Goal: Transaction & Acquisition: Purchase product/service

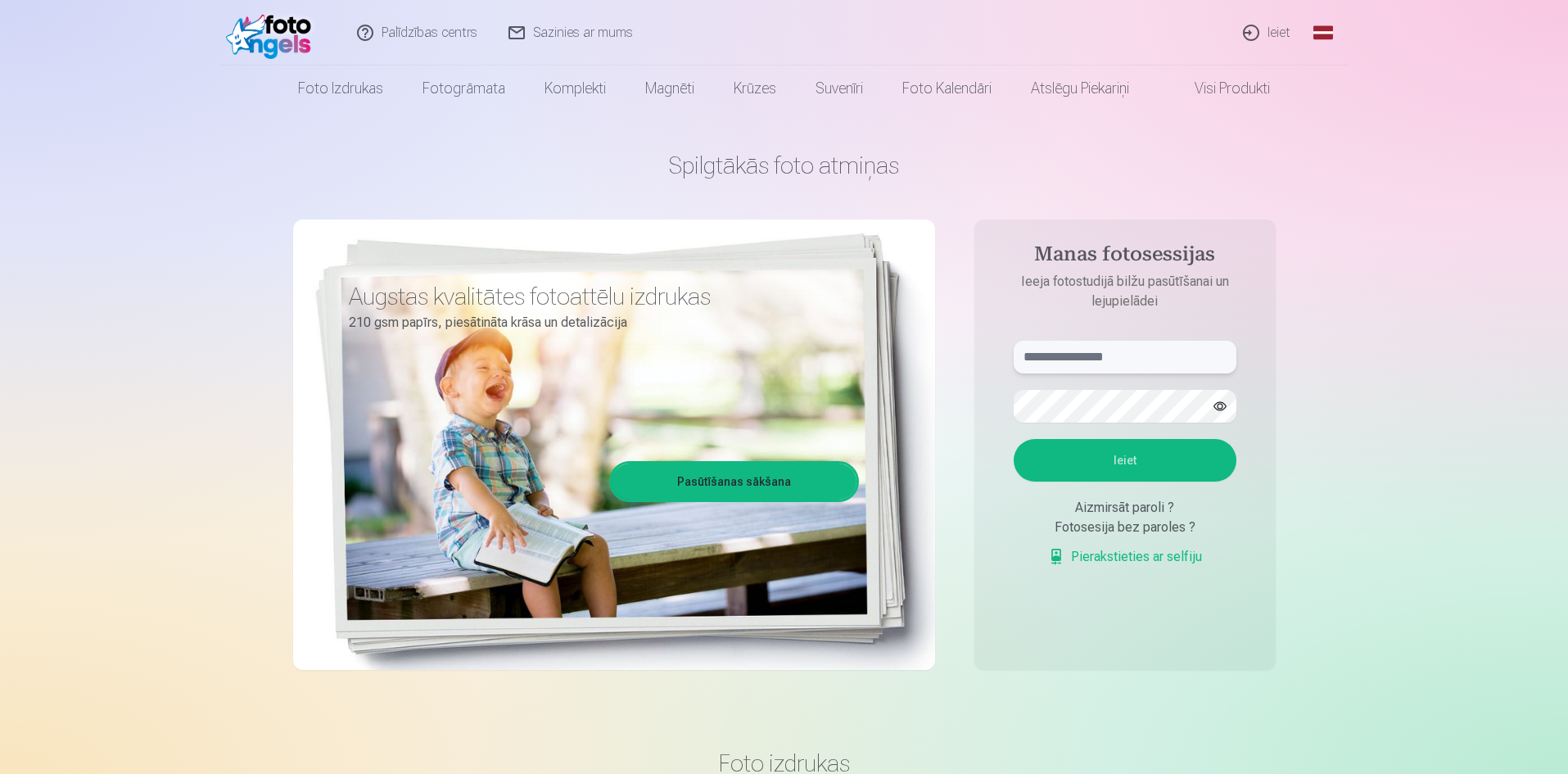
click at [1124, 356] on input "text" at bounding box center [1125, 357] width 223 height 33
type input "**********"
click at [1014, 439] on button "Ieiet" at bounding box center [1125, 460] width 223 height 43
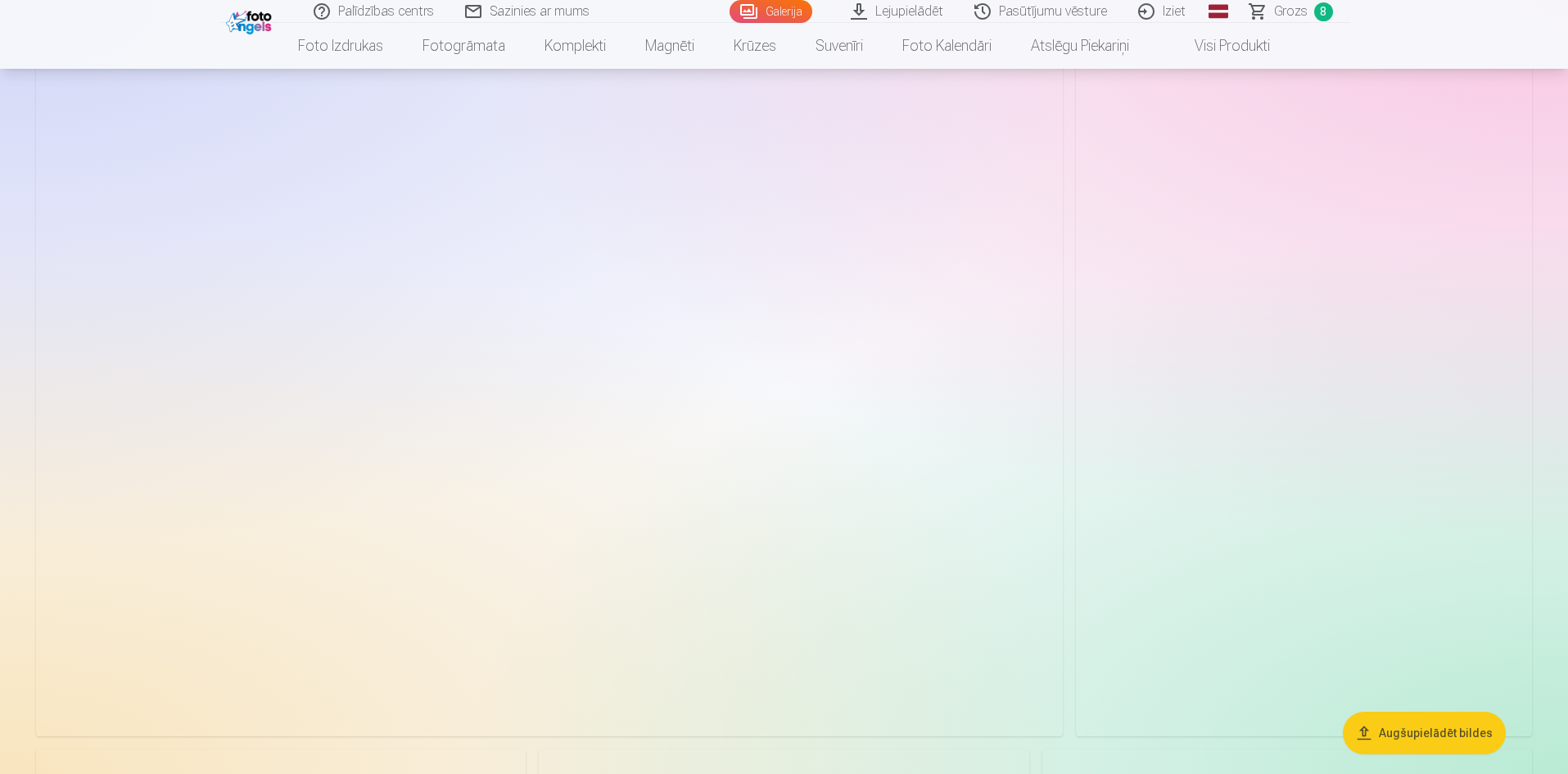
scroll to position [164, 0]
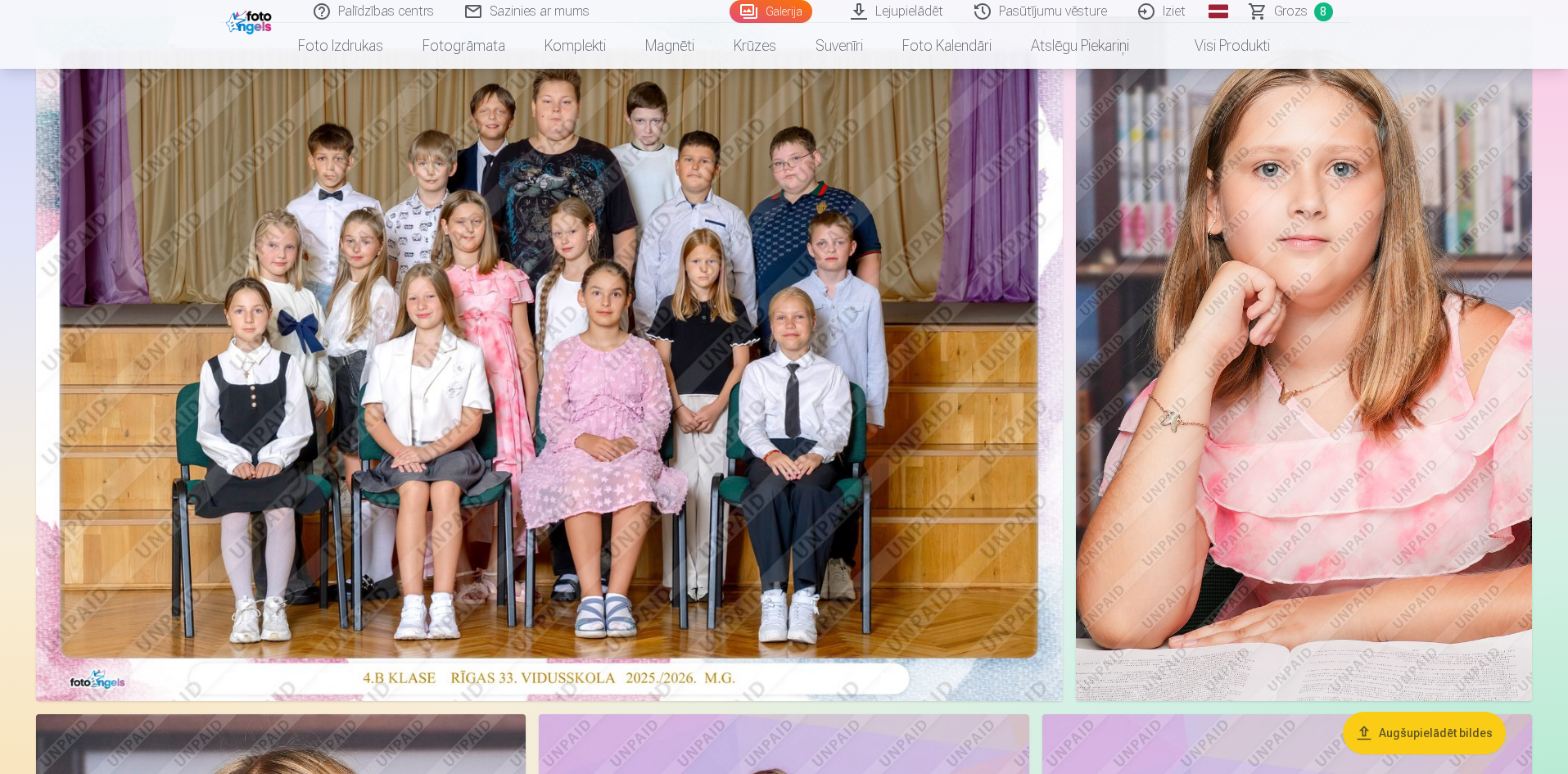
click at [1293, 5] on span "Grozs" at bounding box center [1291, 11] width 33 height 19
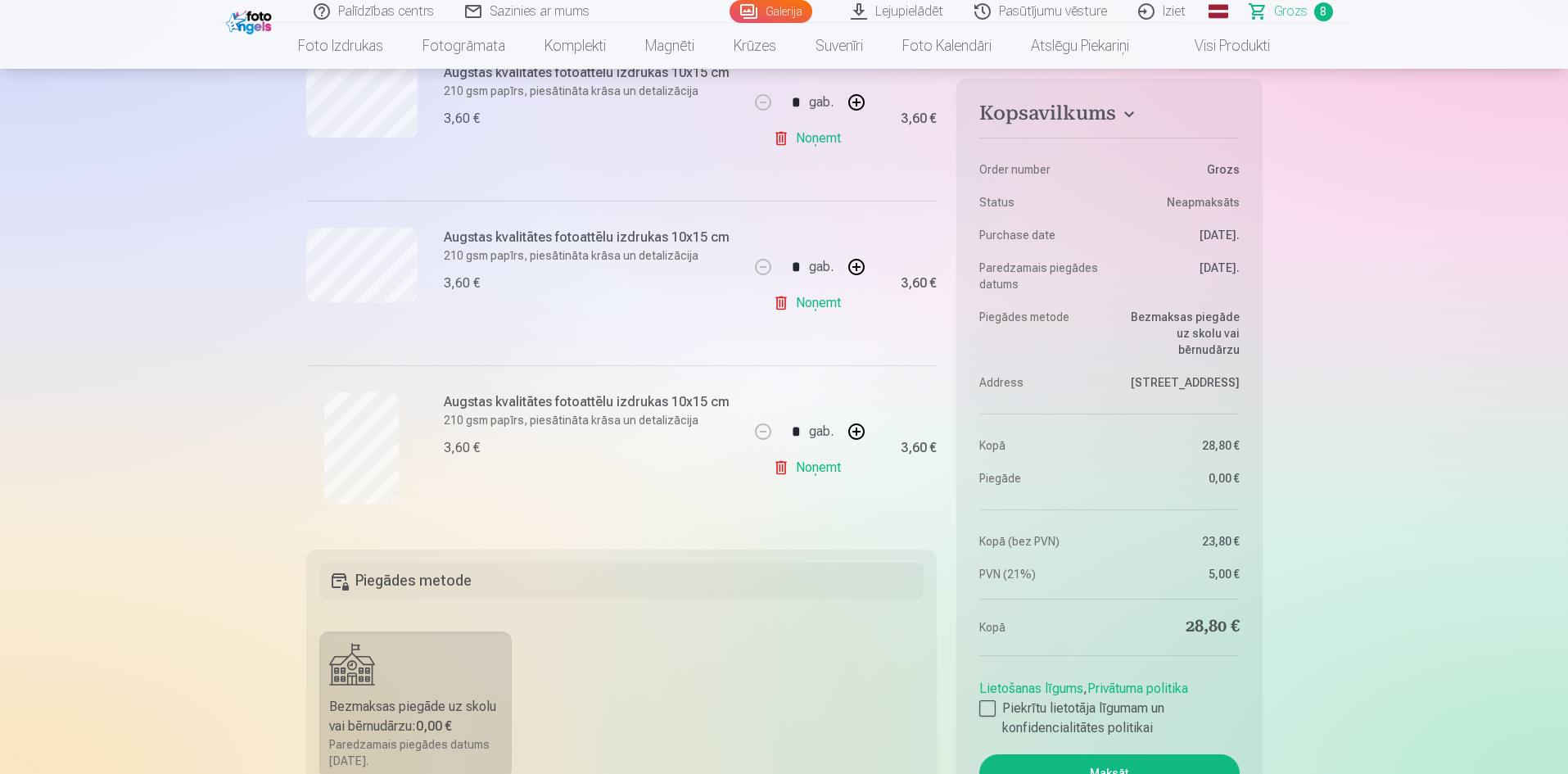
scroll to position [1393, 0]
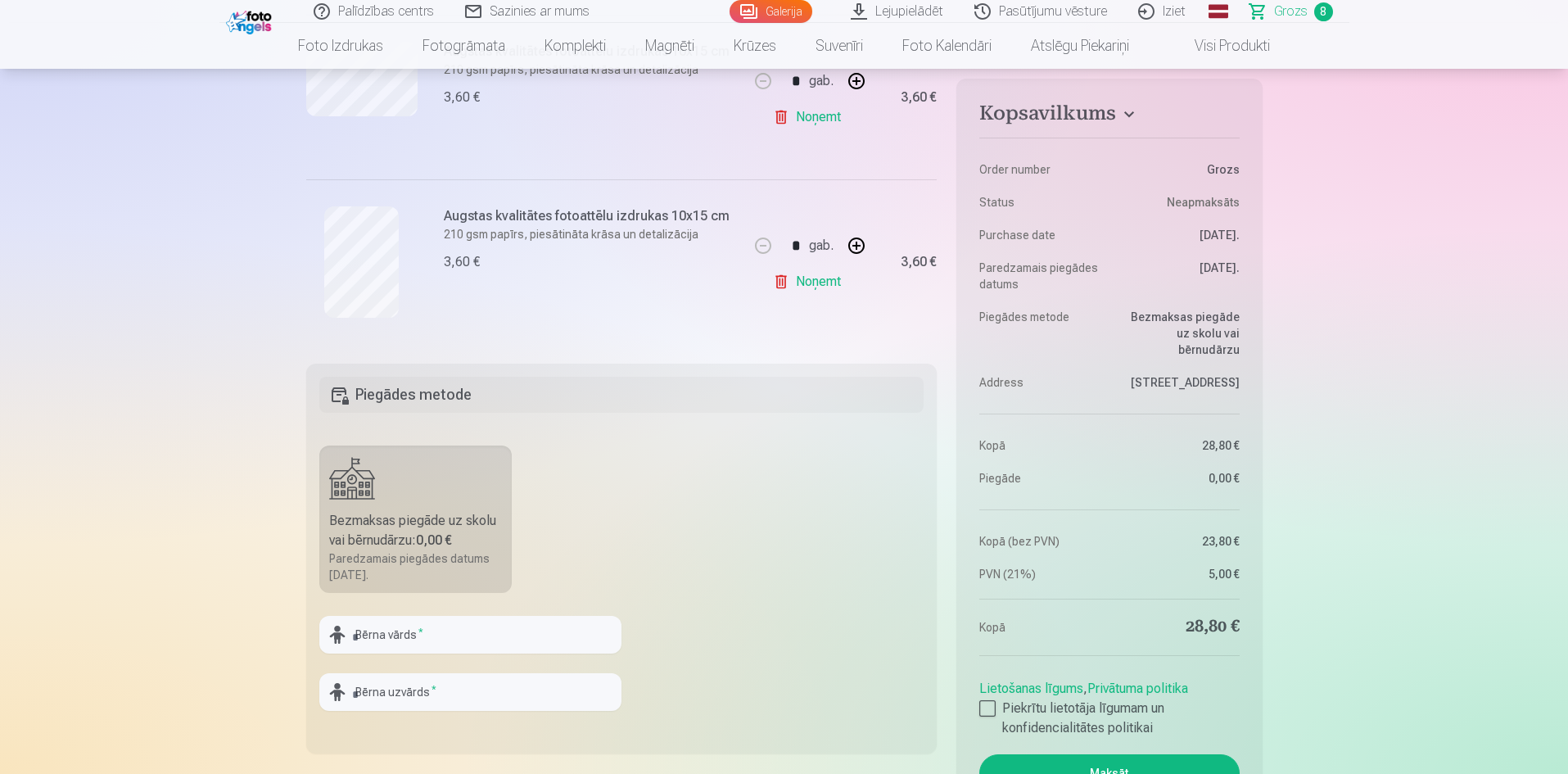
drag, startPoint x: 329, startPoint y: 580, endPoint x: 388, endPoint y: 579, distance: 59.0
click at [388, 579] on div "Paredzamais piegādes datums 20.10.2025." at bounding box center [415, 566] width 173 height 33
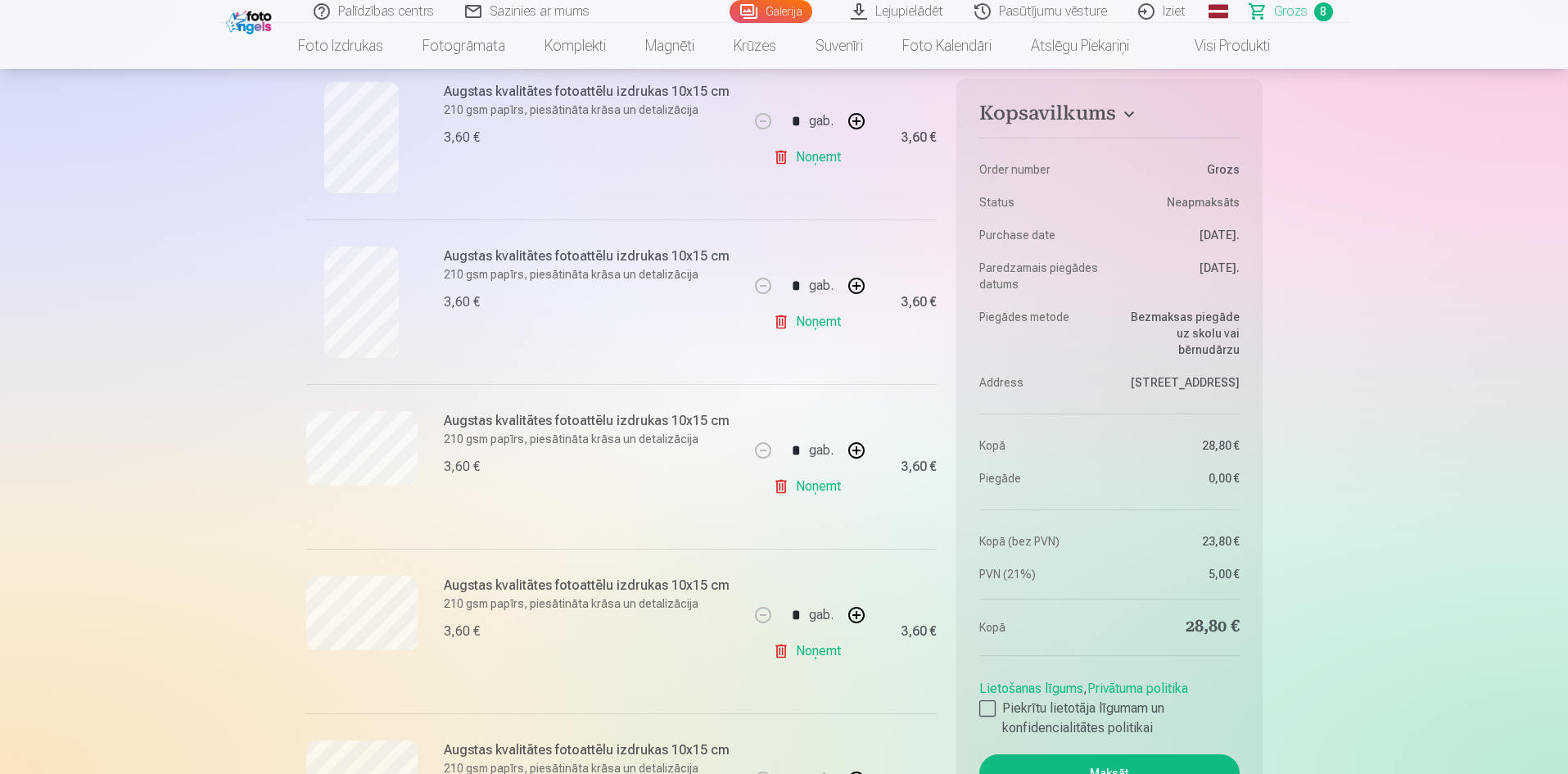
scroll to position [492, 0]
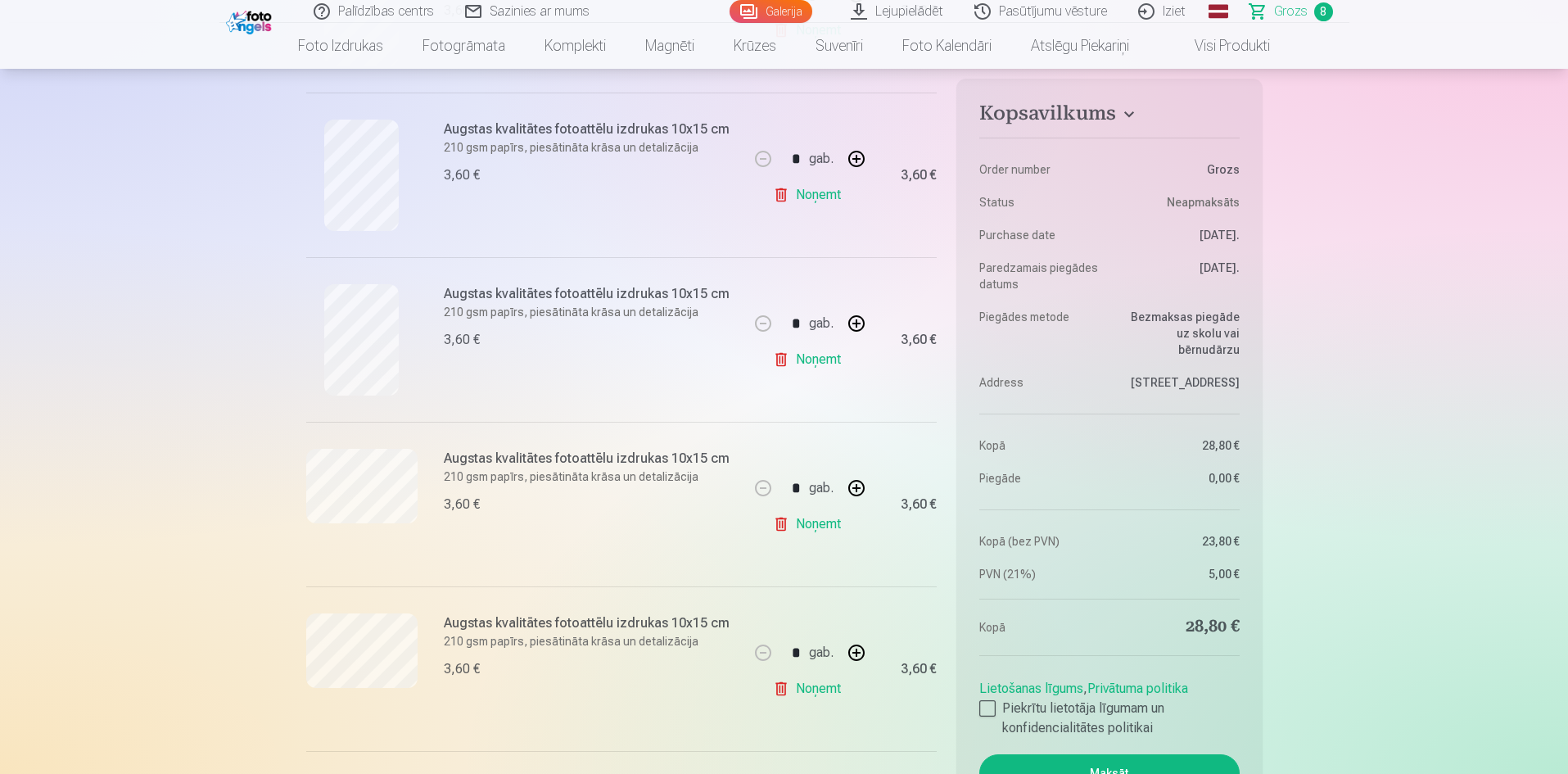
click at [809, 194] on link "Noņemt" at bounding box center [810, 194] width 75 height 33
click at [809, 200] on link "Noņemt" at bounding box center [810, 194] width 75 height 33
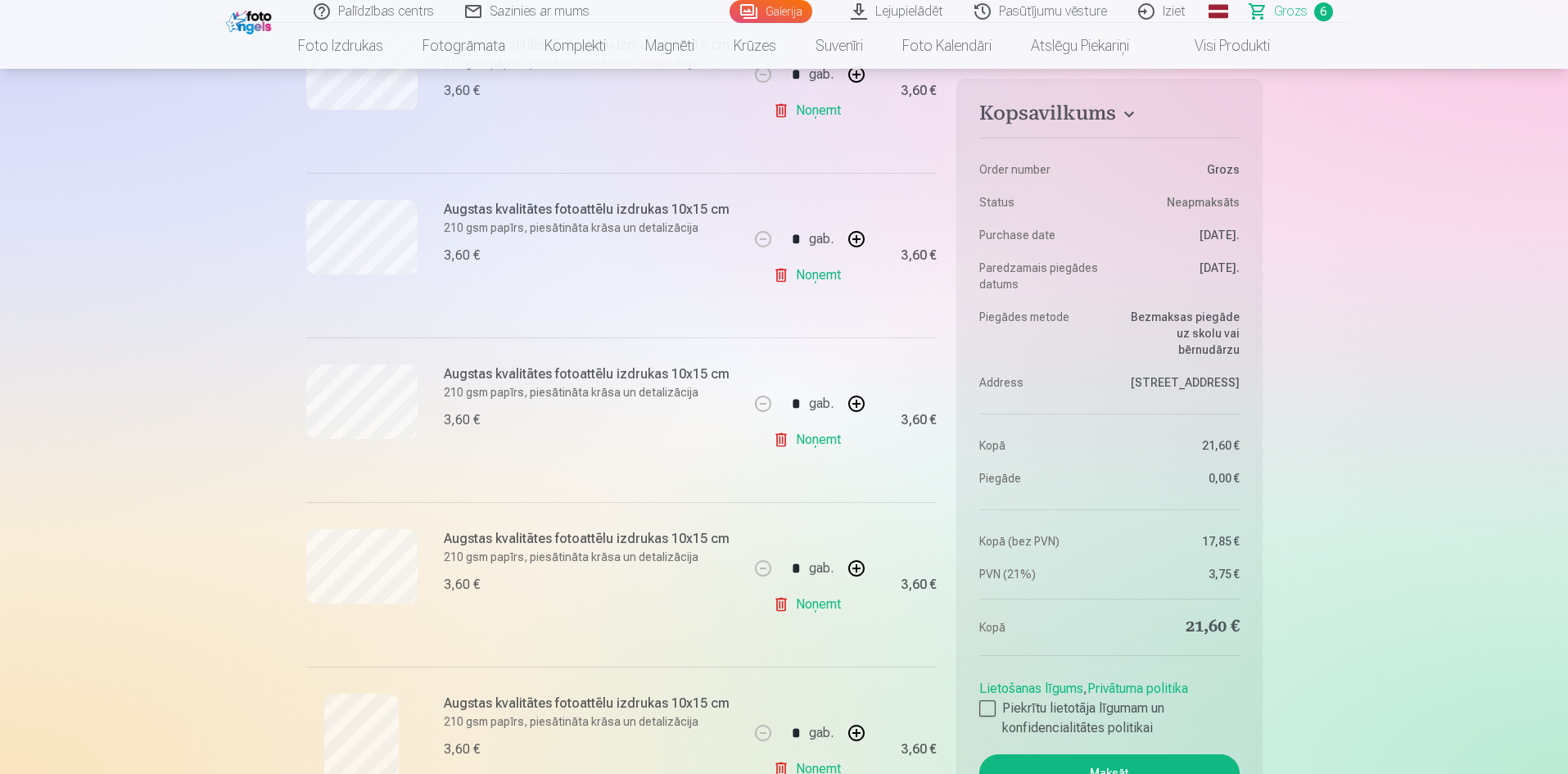
scroll to position [655, 0]
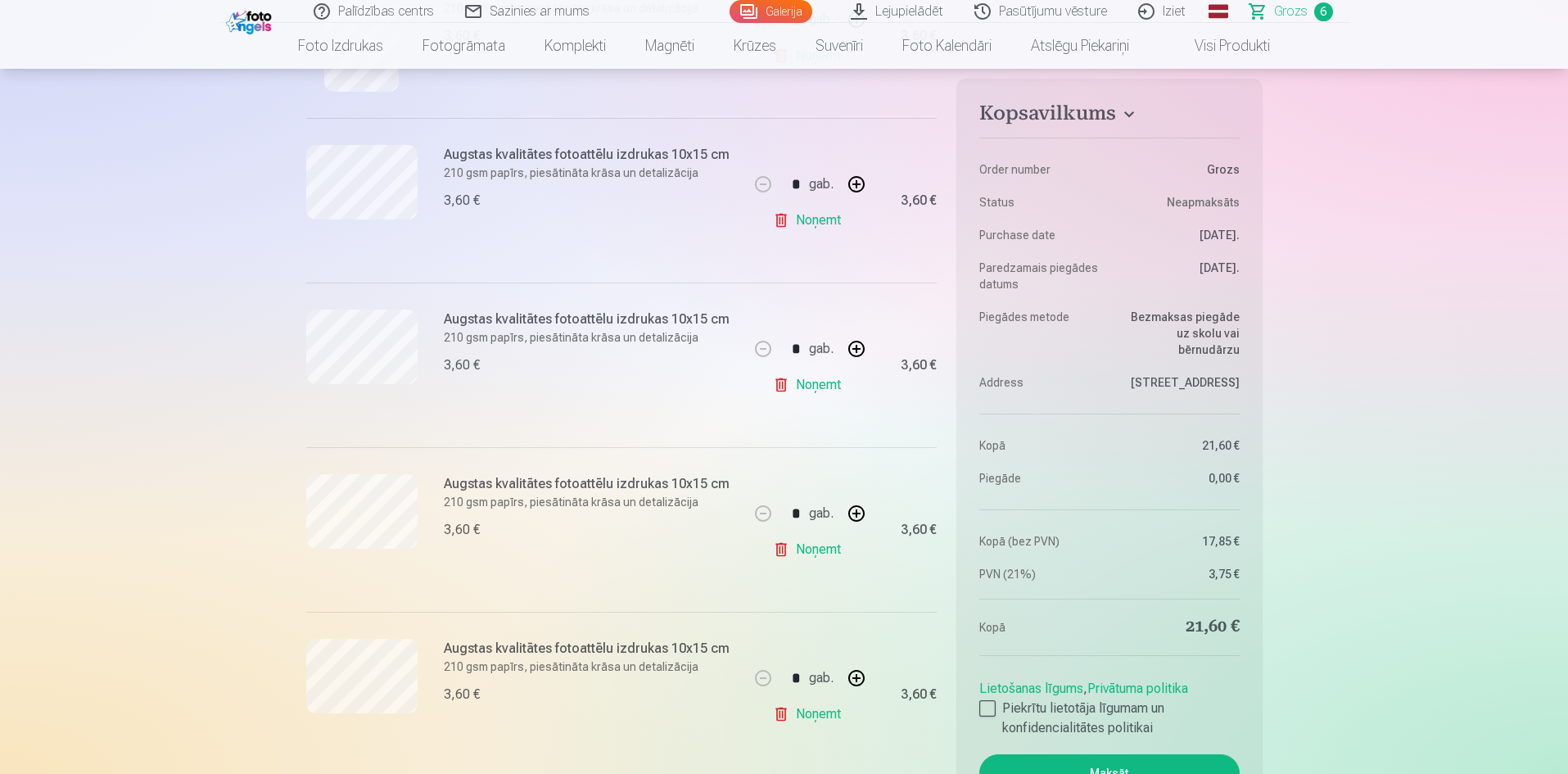
scroll to position [492, 0]
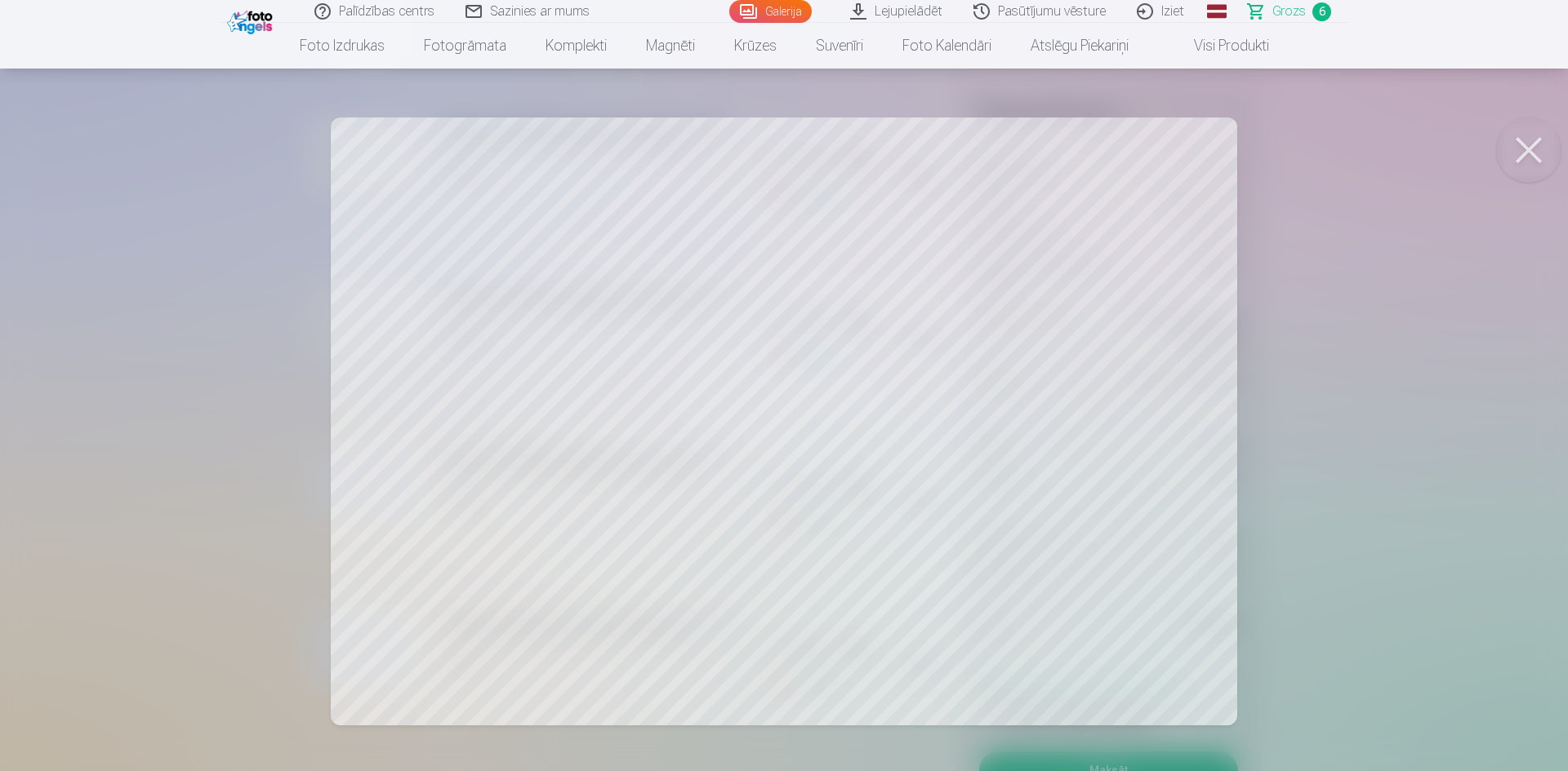
click at [1544, 138] on button at bounding box center [1529, 150] width 65 height 65
click at [1526, 138] on button at bounding box center [1529, 150] width 65 height 65
click at [1527, 139] on button at bounding box center [1529, 150] width 65 height 65
click at [1531, 154] on button at bounding box center [1529, 150] width 65 height 65
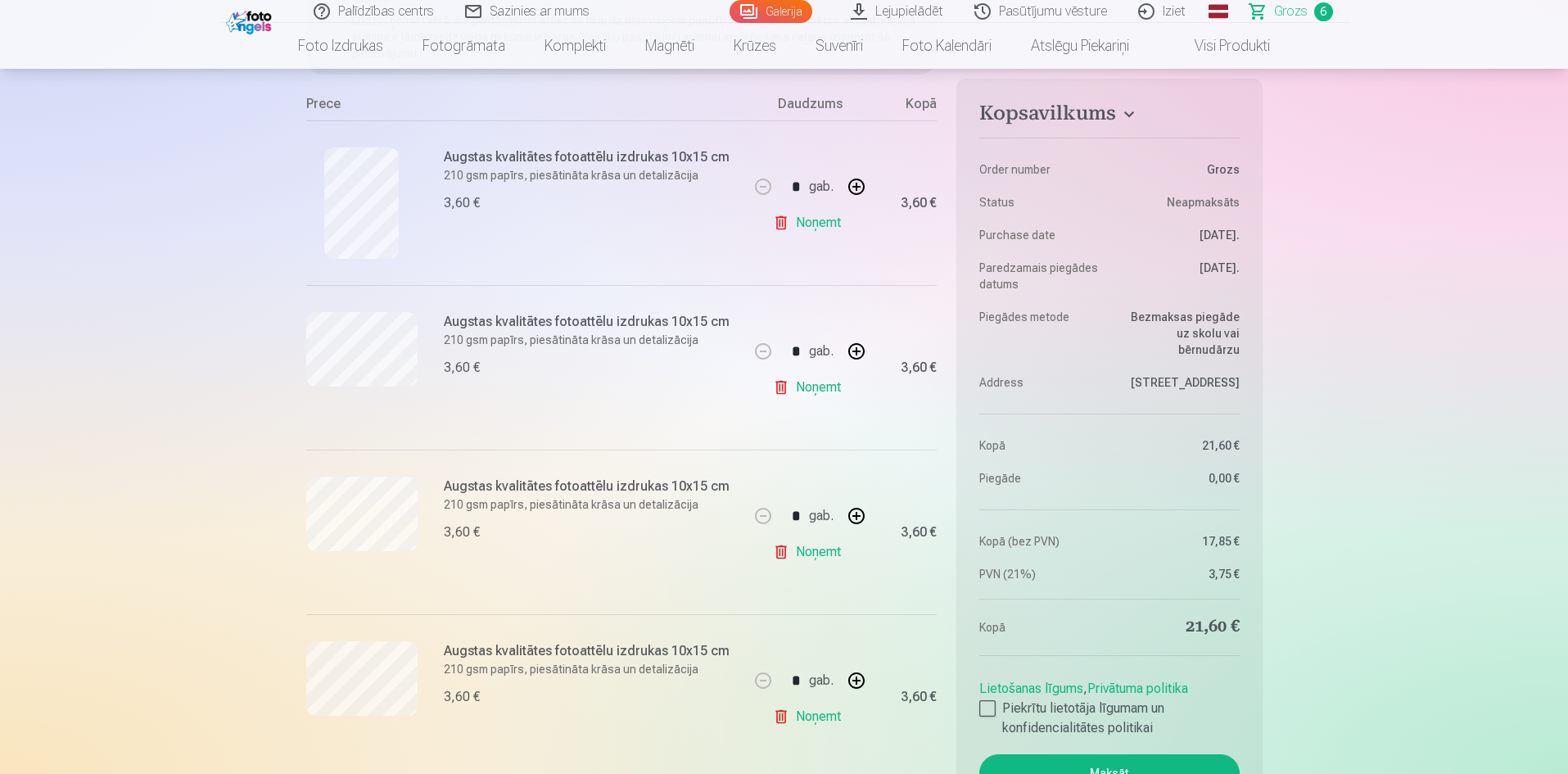
scroll to position [328, 0]
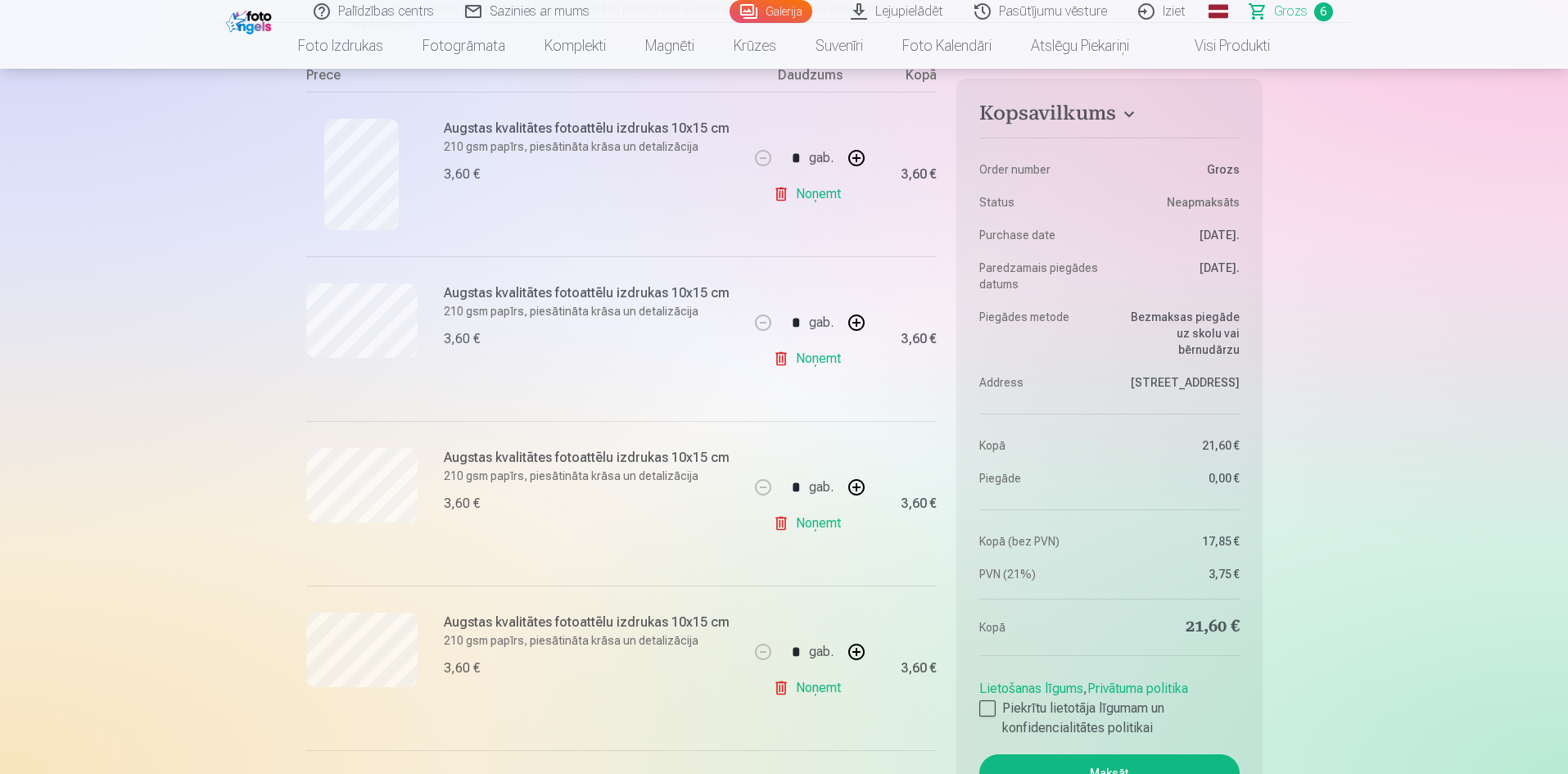
click at [818, 524] on link "Noņemt" at bounding box center [810, 523] width 75 height 33
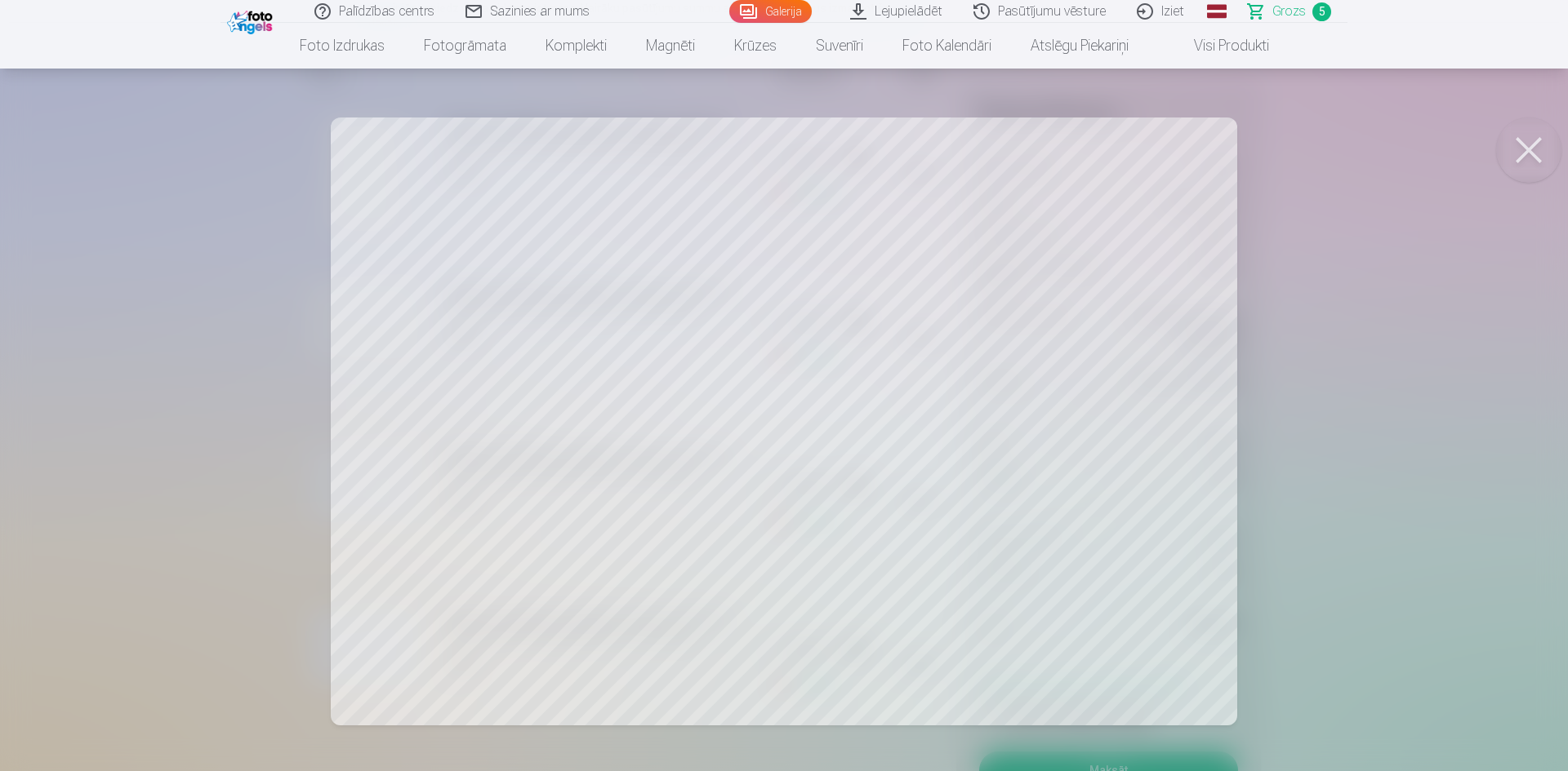
click at [1525, 142] on button at bounding box center [1529, 150] width 65 height 65
click at [1521, 155] on button at bounding box center [1529, 150] width 65 height 65
click at [1536, 144] on button at bounding box center [1529, 150] width 65 height 65
click at [1530, 145] on button at bounding box center [1529, 150] width 65 height 65
click at [1531, 139] on button at bounding box center [1529, 150] width 65 height 65
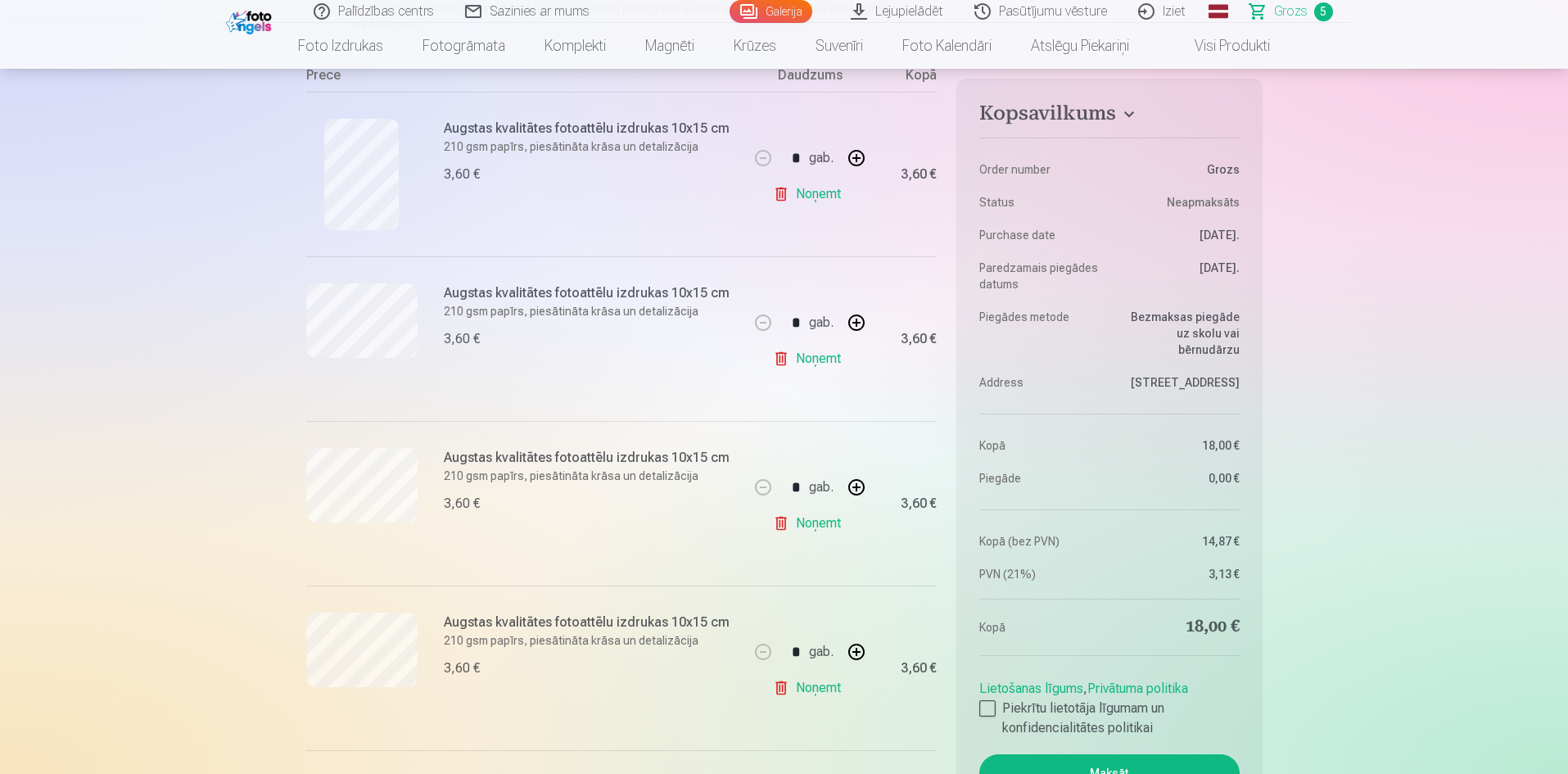
click at [810, 523] on link "Noņemt" at bounding box center [810, 523] width 75 height 33
click at [817, 522] on link "Noņemt" at bounding box center [810, 523] width 75 height 33
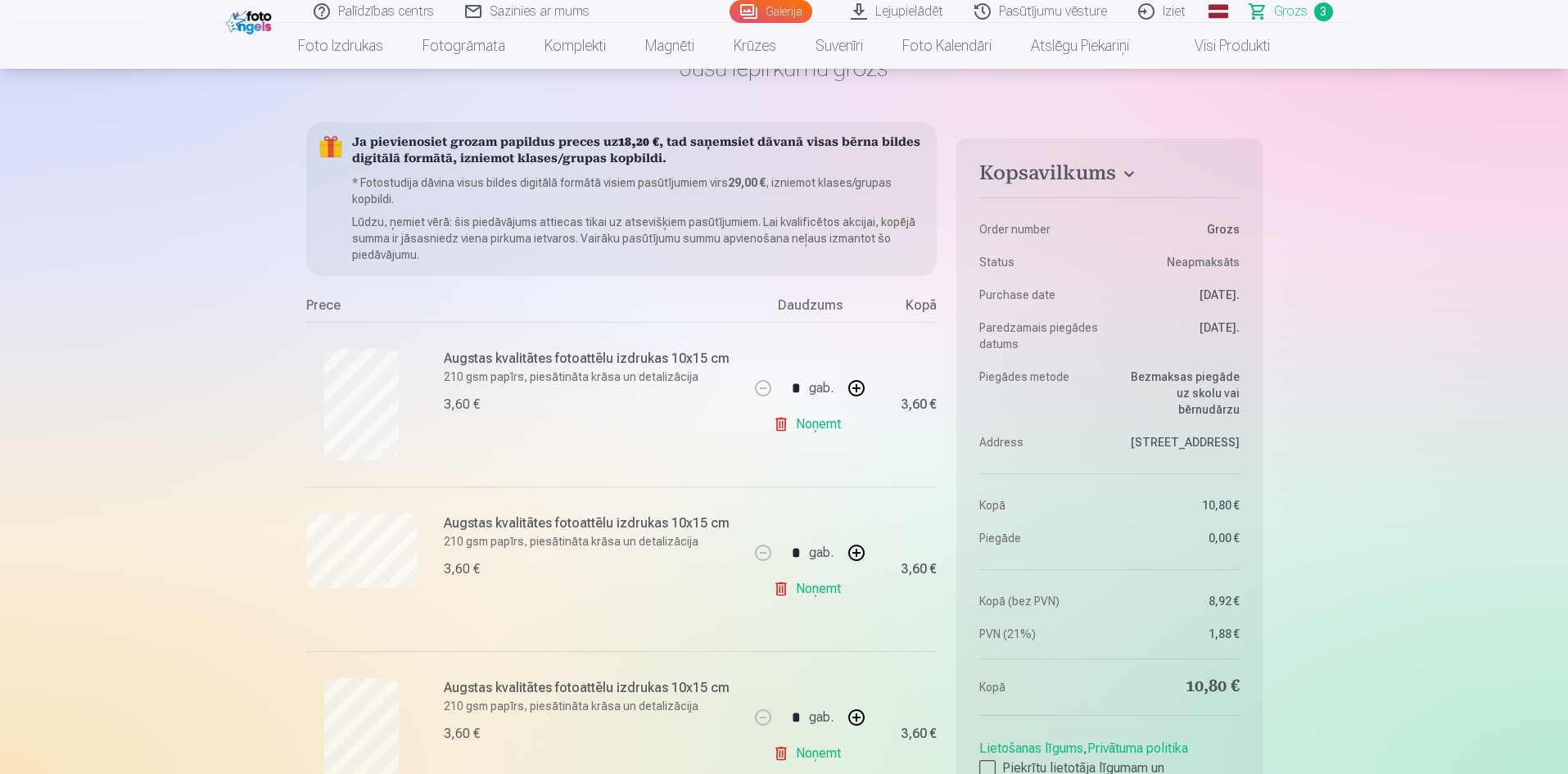
scroll to position [82, 0]
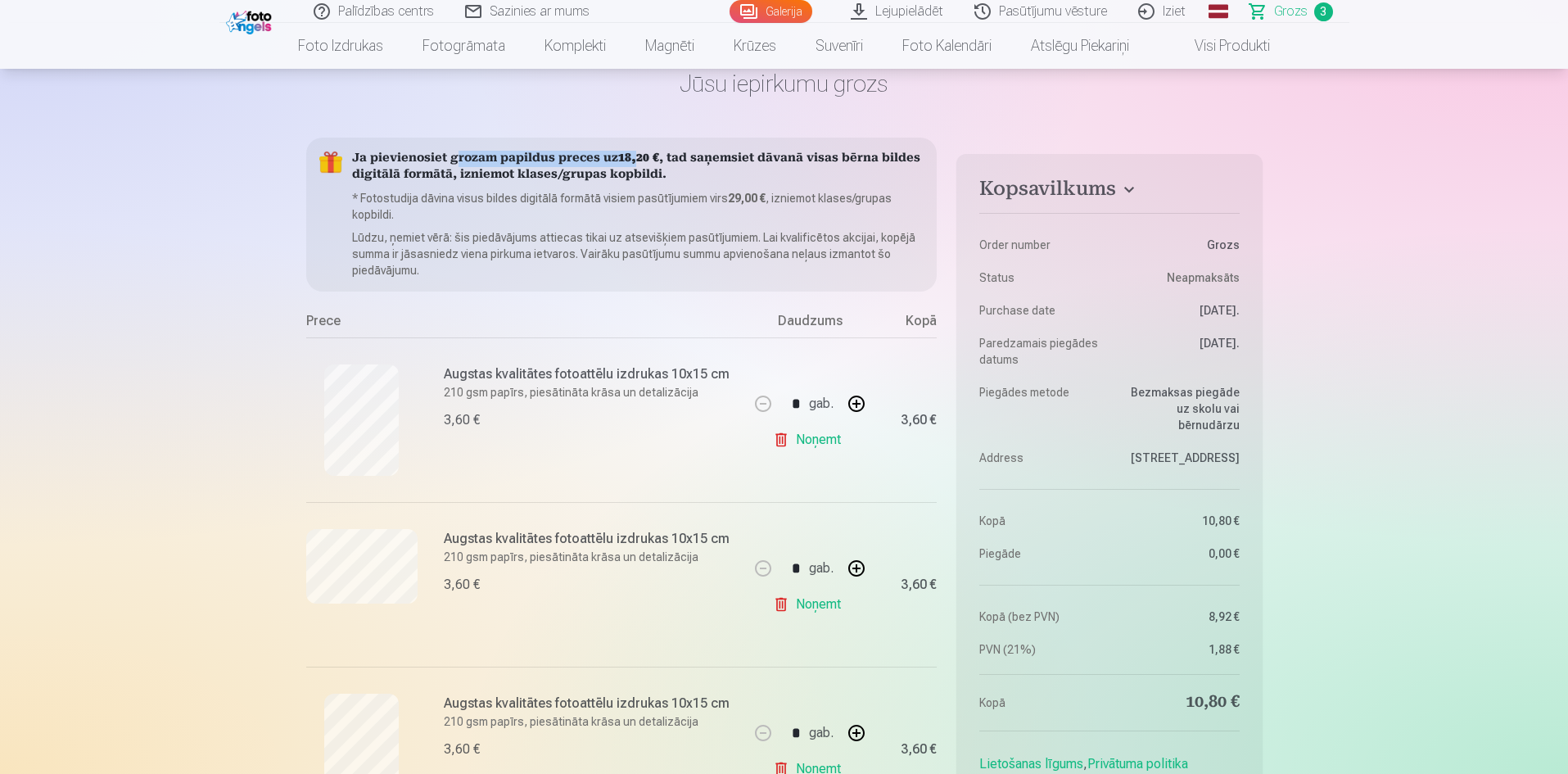
drag, startPoint x: 459, startPoint y: 154, endPoint x: 657, endPoint y: 155, distance: 198.0
click at [650, 155] on h5 "Ja pievienosiet grozam papildus preces uz 18,20 € , tad saņemsiet dāvanā visas …" at bounding box center [639, 167] width 573 height 33
drag, startPoint x: 734, startPoint y: 155, endPoint x: 923, endPoint y: 156, distance: 189.0
click at [923, 156] on h5 "Ja pievienosiet grozam papildus preces uz 18,20 € , tad saņemsiet dāvanā visas …" at bounding box center [639, 167] width 573 height 33
drag, startPoint x: 371, startPoint y: 173, endPoint x: 667, endPoint y: 175, distance: 296.0
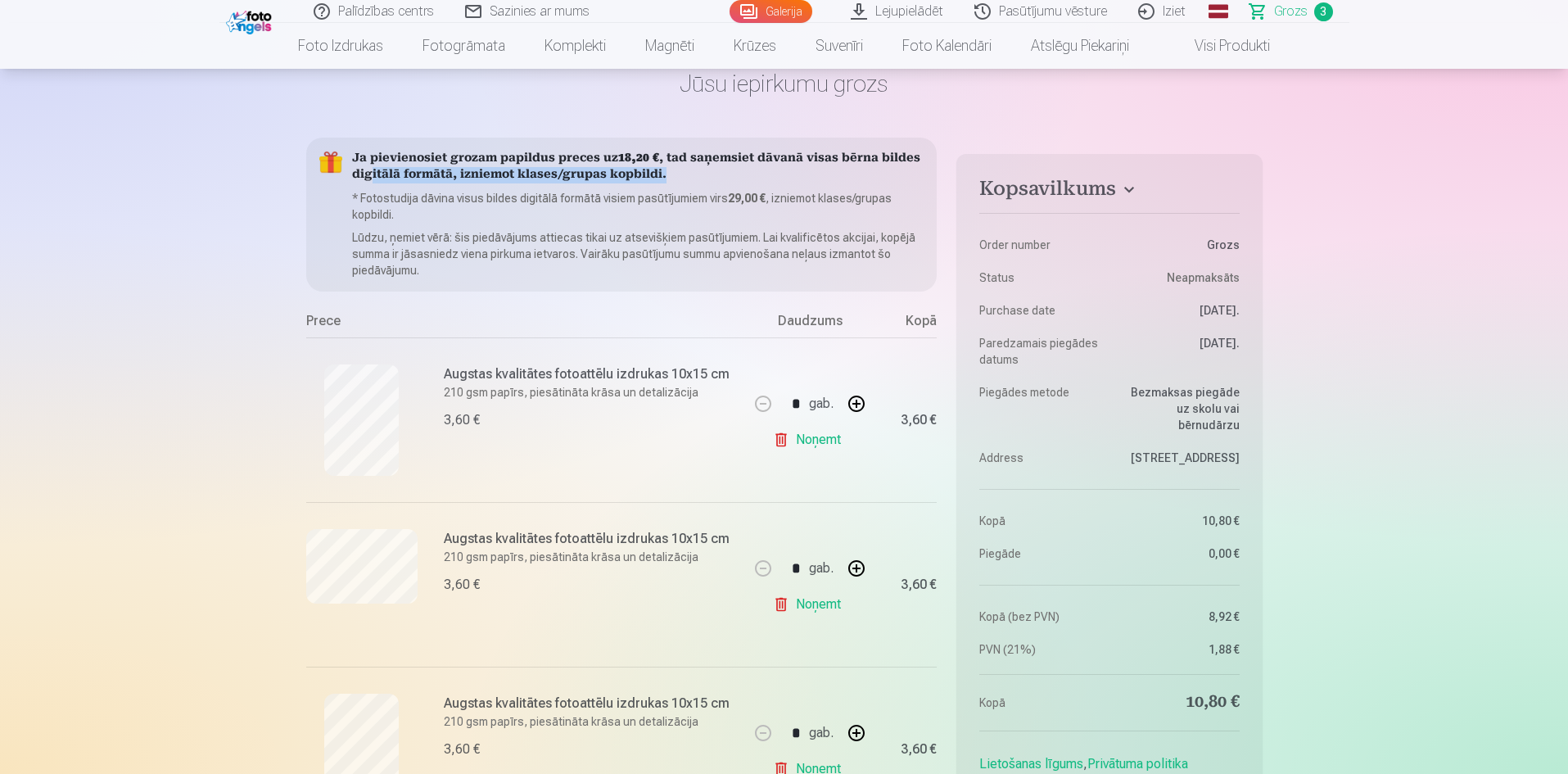
click at [667, 175] on h5 "Ja pievienosiet grozam papildus preces uz 18,20 € , tad saņemsiet dāvanā visas …" at bounding box center [639, 167] width 573 height 33
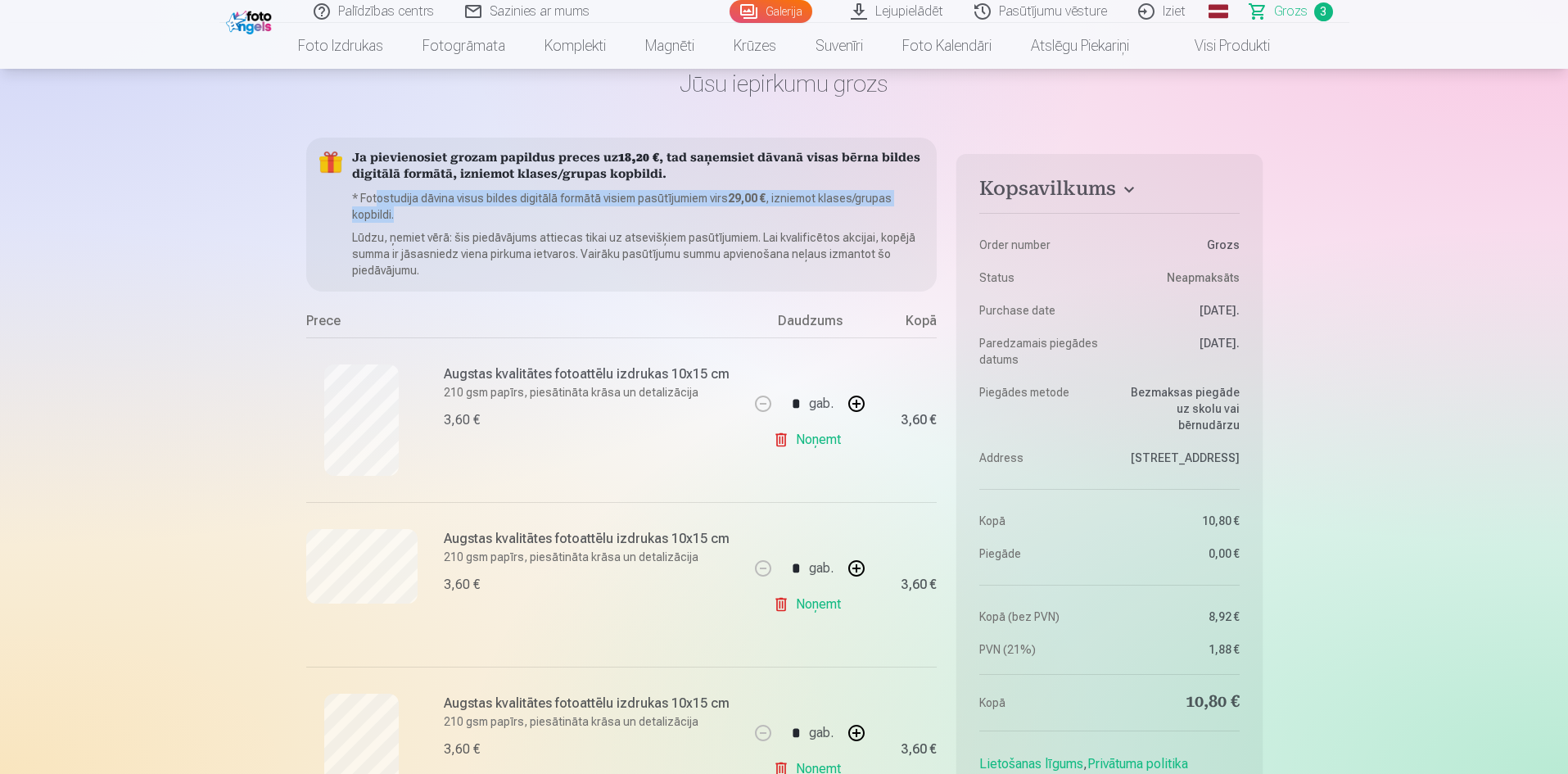
drag, startPoint x: 406, startPoint y: 199, endPoint x: 746, endPoint y: 207, distance: 340.1
click at [746, 207] on p "* Fotostudija dāvina visus bildes digitālā formātā visiem pasūtījumiem virs 29,…" at bounding box center [639, 206] width 573 height 33
click at [726, 222] on p "* Fotostudija dāvina visus bildes digitālā formātā visiem pasūtījumiem virs 29,…" at bounding box center [639, 206] width 573 height 33
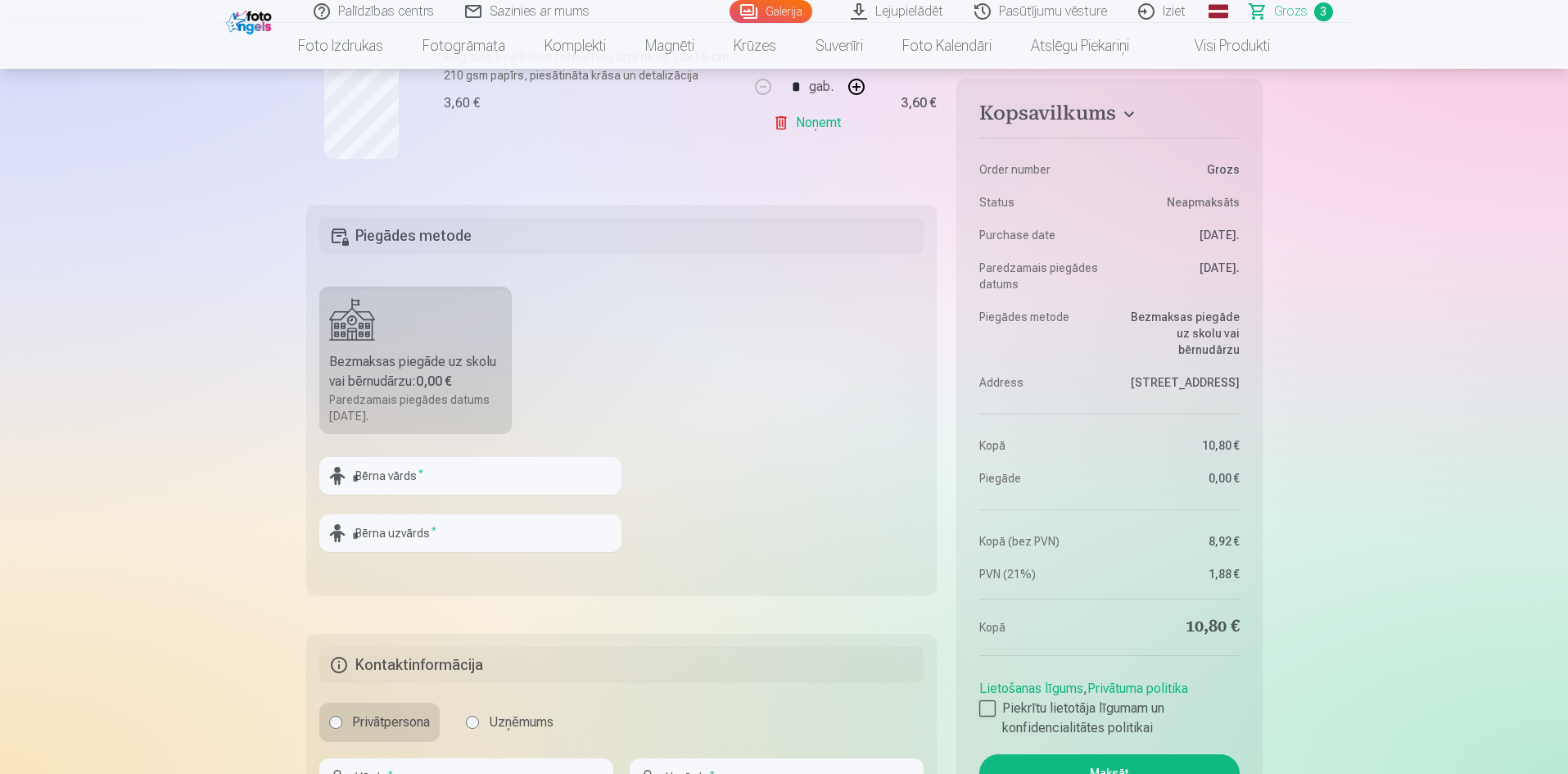
scroll to position [737, 0]
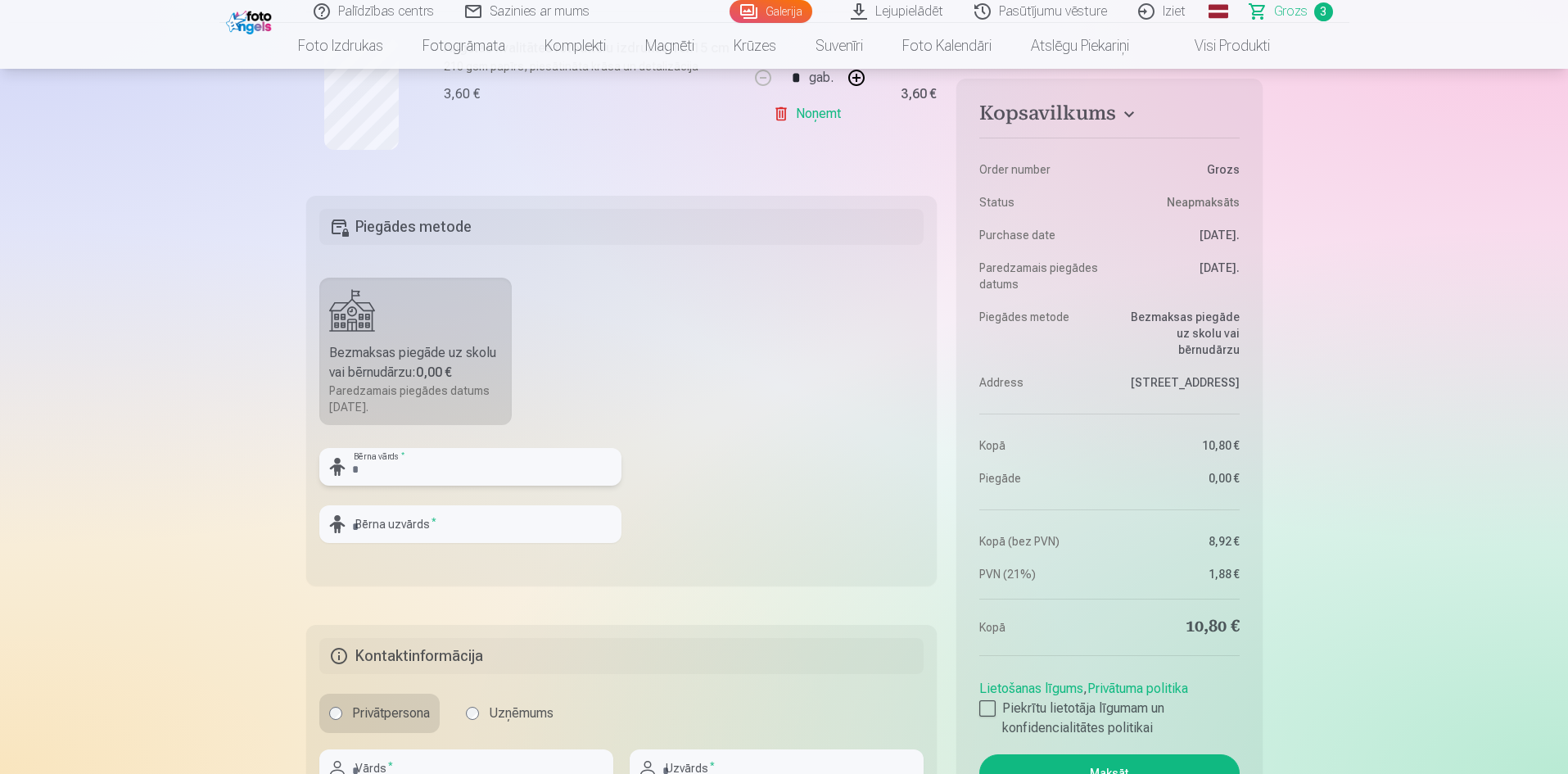
click at [417, 478] on input "text" at bounding box center [470, 467] width 302 height 38
type input "*"
type input "******"
click at [413, 534] on input "text" at bounding box center [470, 524] width 302 height 38
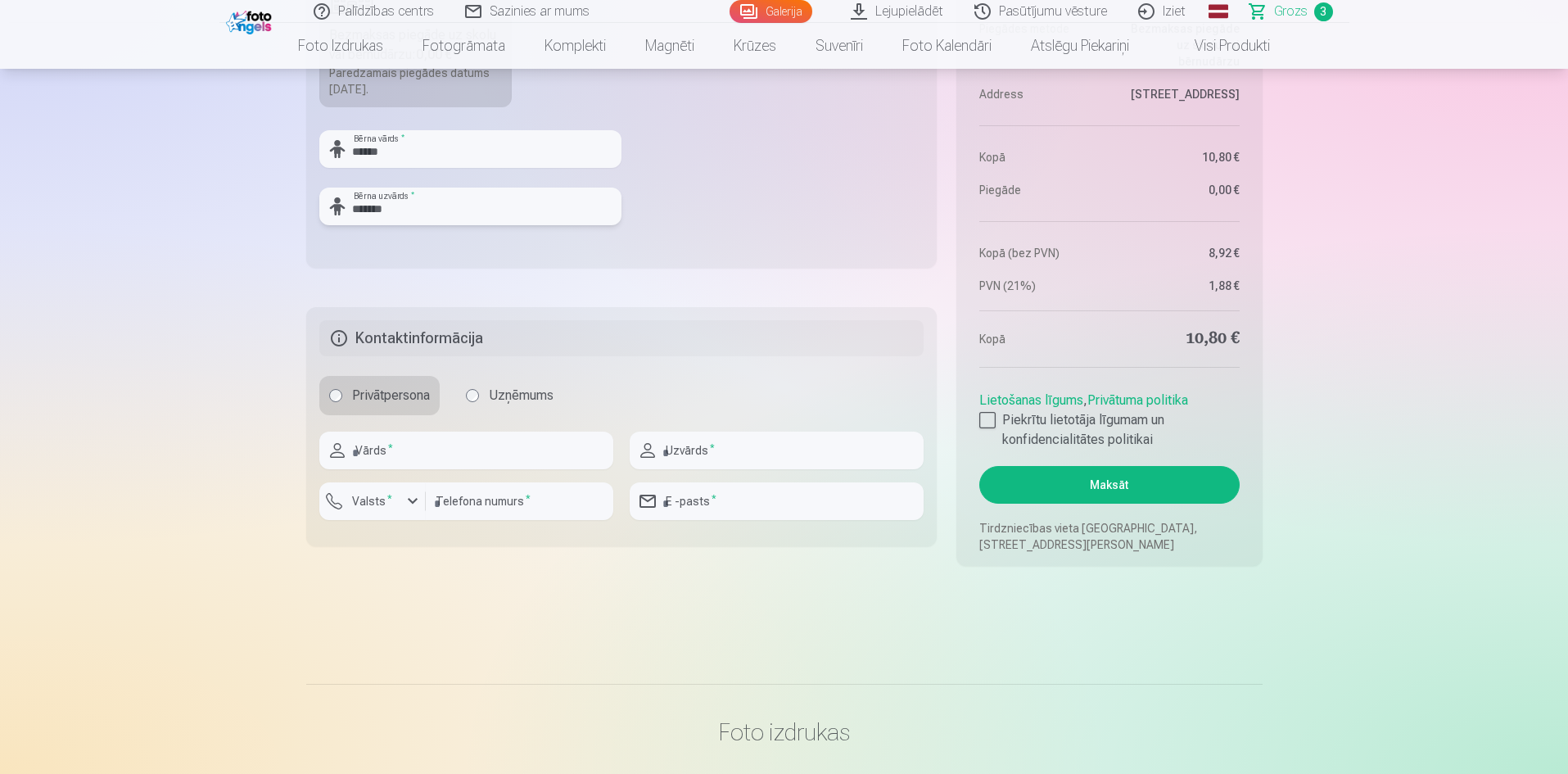
scroll to position [1065, 0]
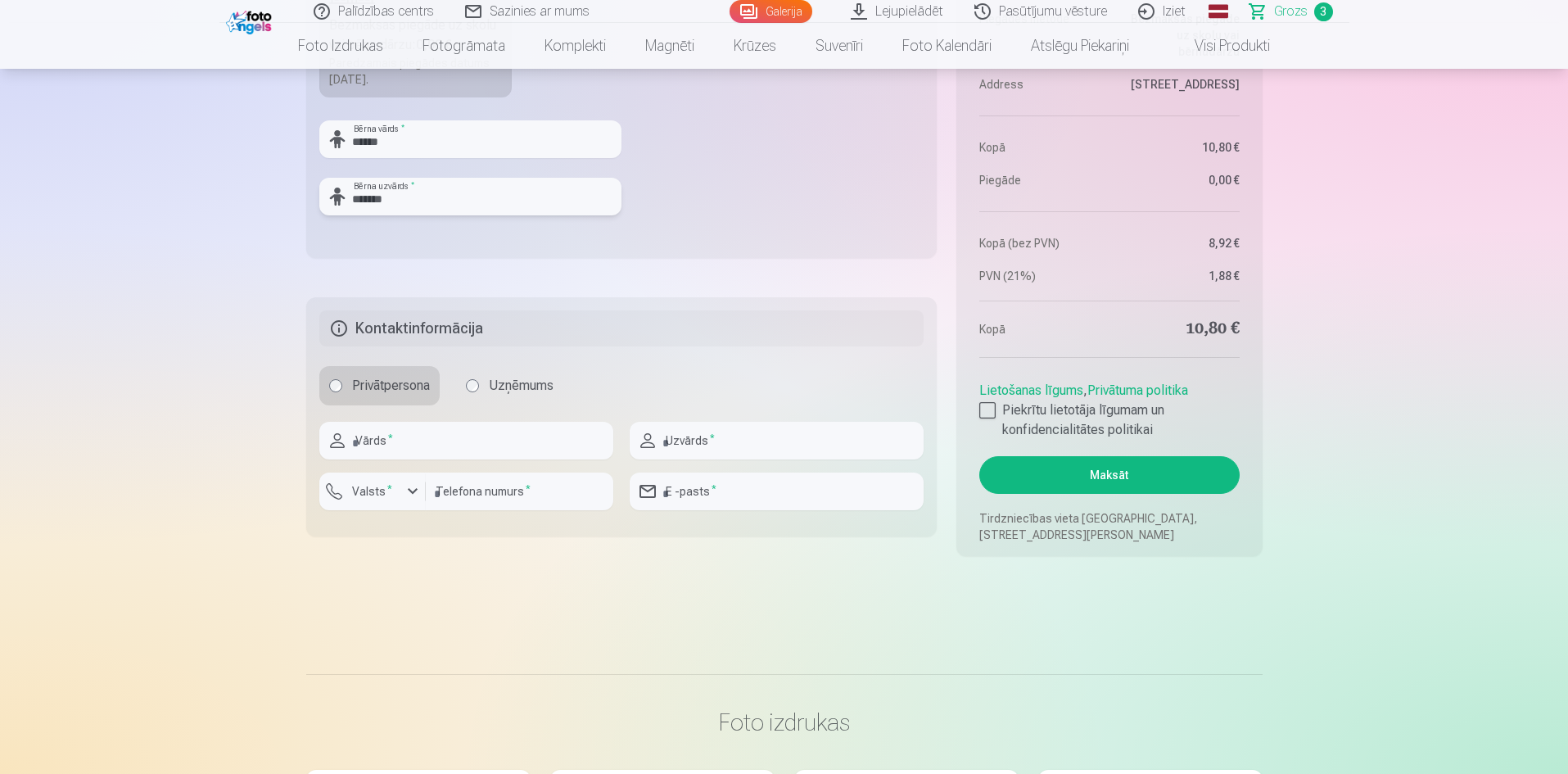
type input "*******"
click at [450, 447] on input "text" at bounding box center [465, 441] width 294 height 38
type input "********"
click at [731, 431] on input "text" at bounding box center [776, 441] width 294 height 38
type input "*******"
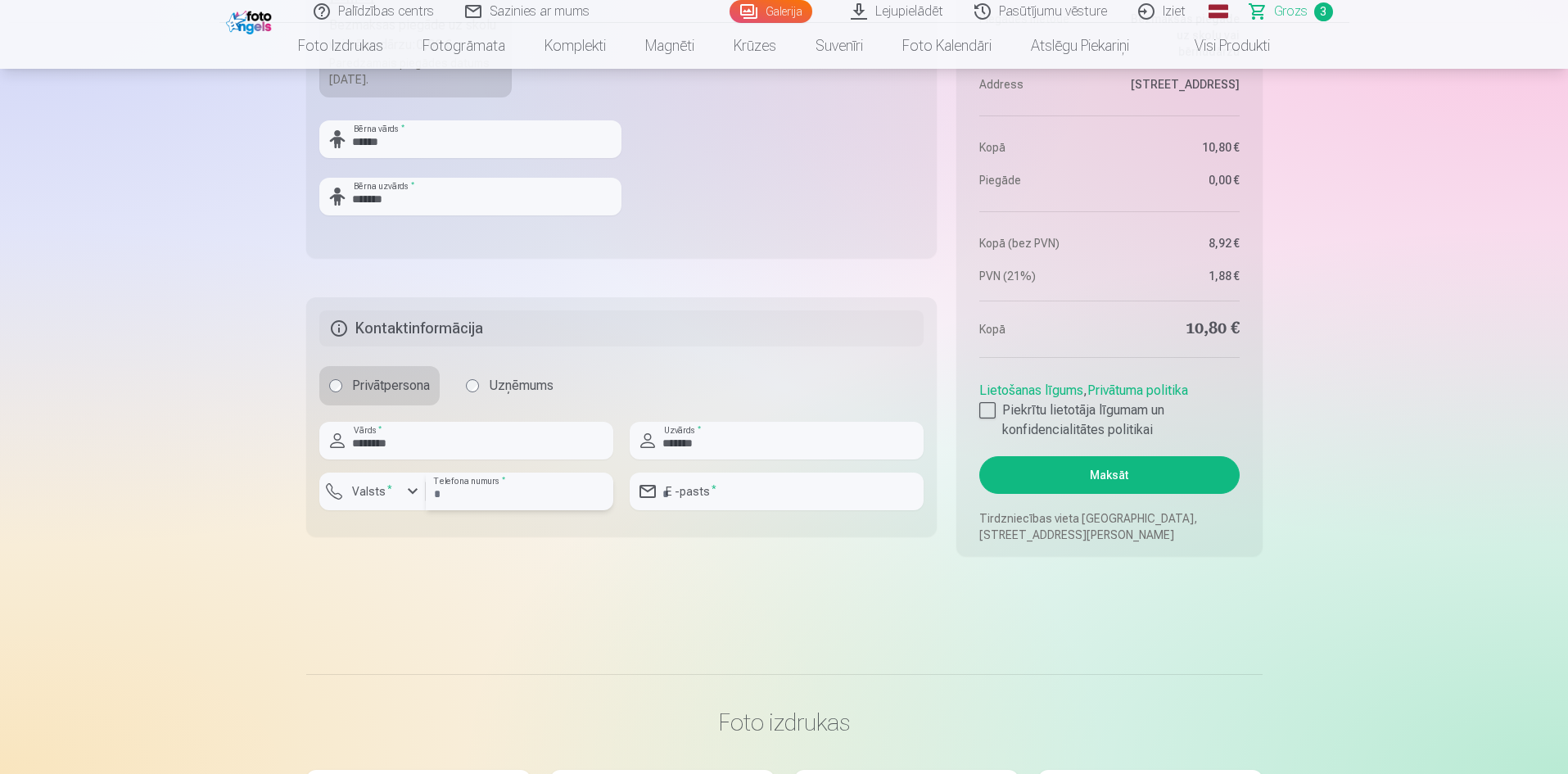
click at [522, 499] on input "number" at bounding box center [520, 491] width 188 height 38
click at [403, 493] on div "button" at bounding box center [412, 491] width 19 height 19
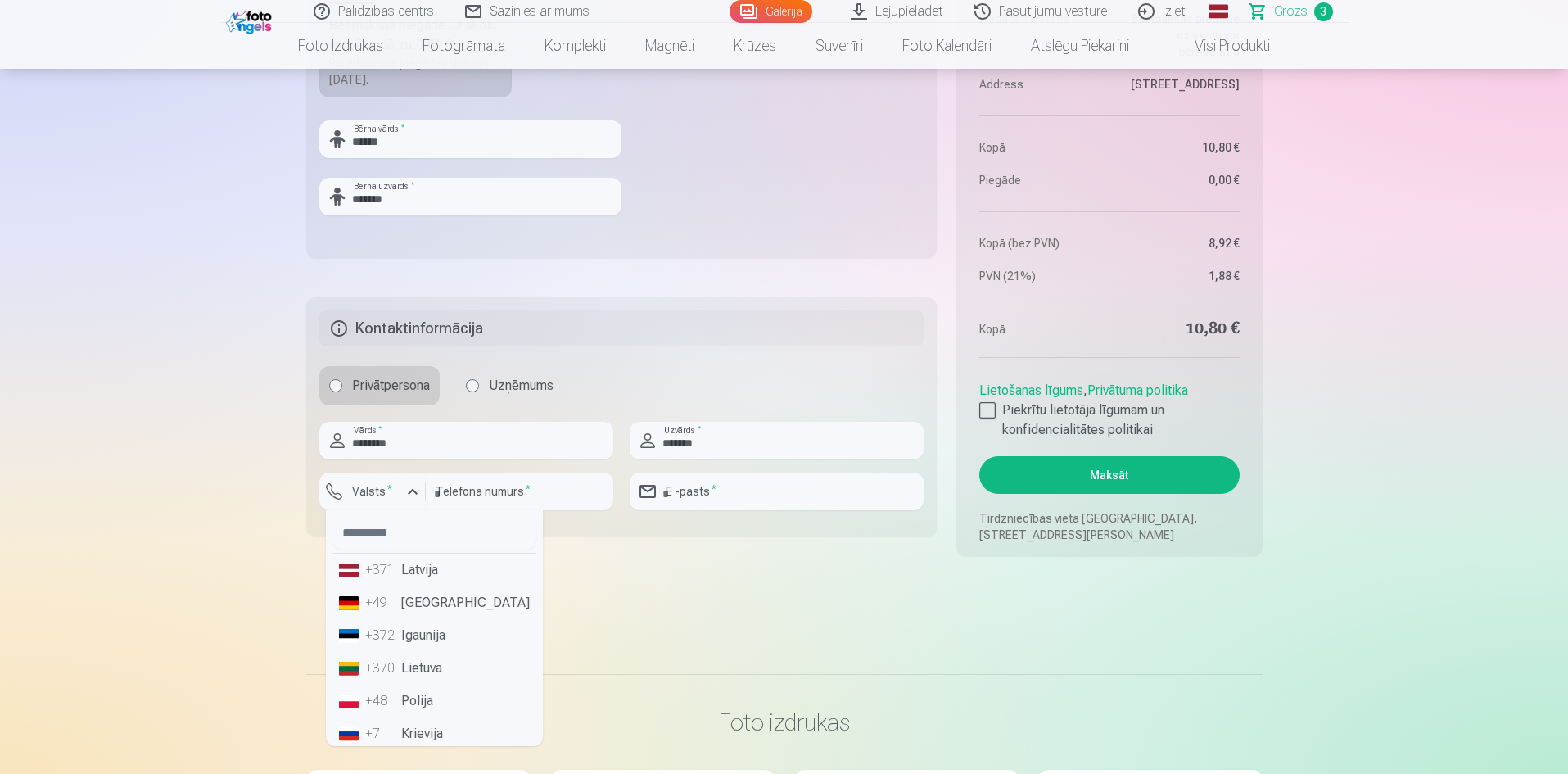
click at [398, 575] on li "+371 Latvija" at bounding box center [434, 570] width 204 height 33
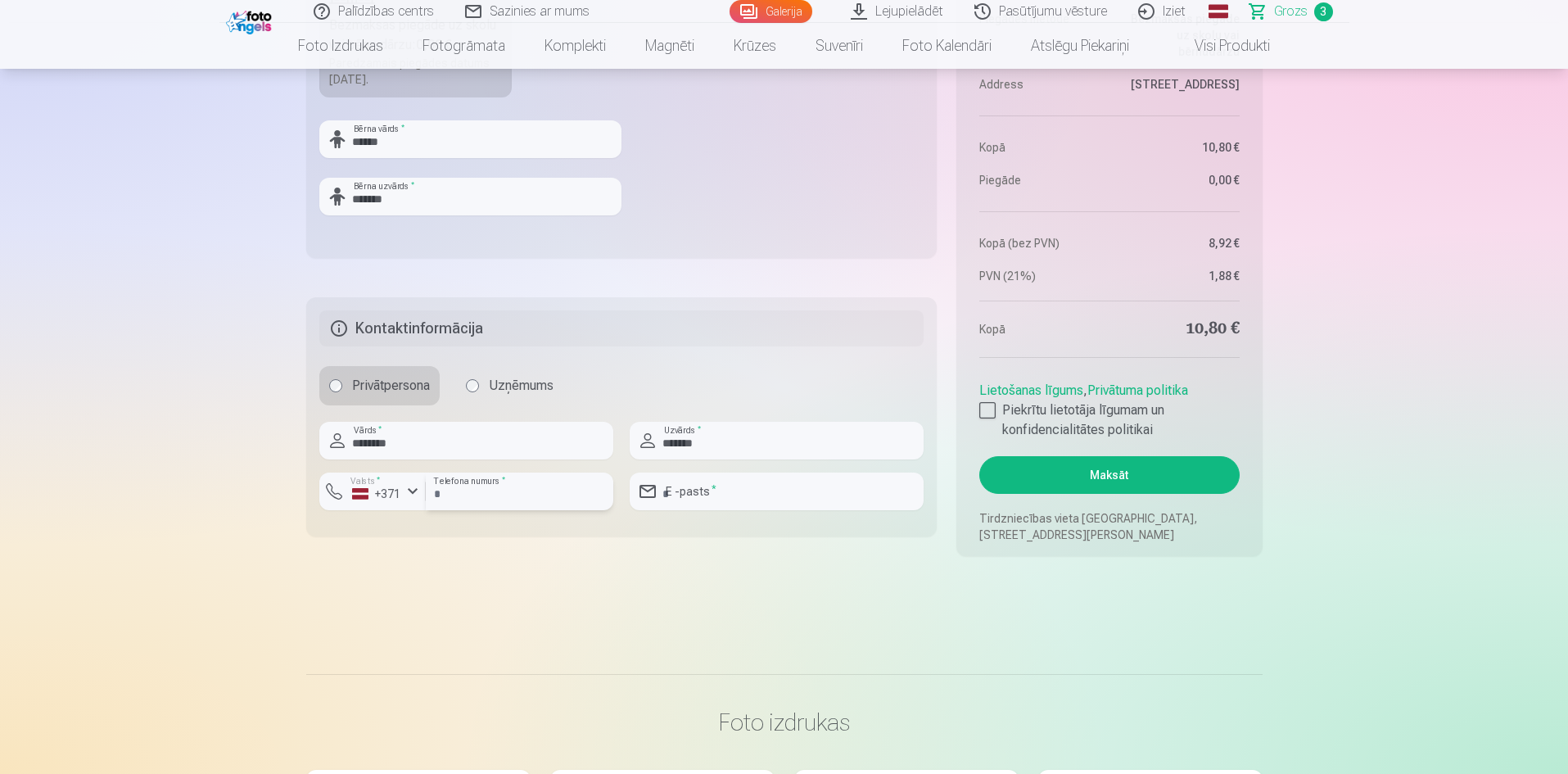
click at [486, 500] on input "number" at bounding box center [520, 491] width 188 height 38
type input "********"
click at [751, 497] on input "email" at bounding box center [776, 491] width 294 height 38
type input "**********"
click at [995, 412] on div at bounding box center [988, 410] width 17 height 17
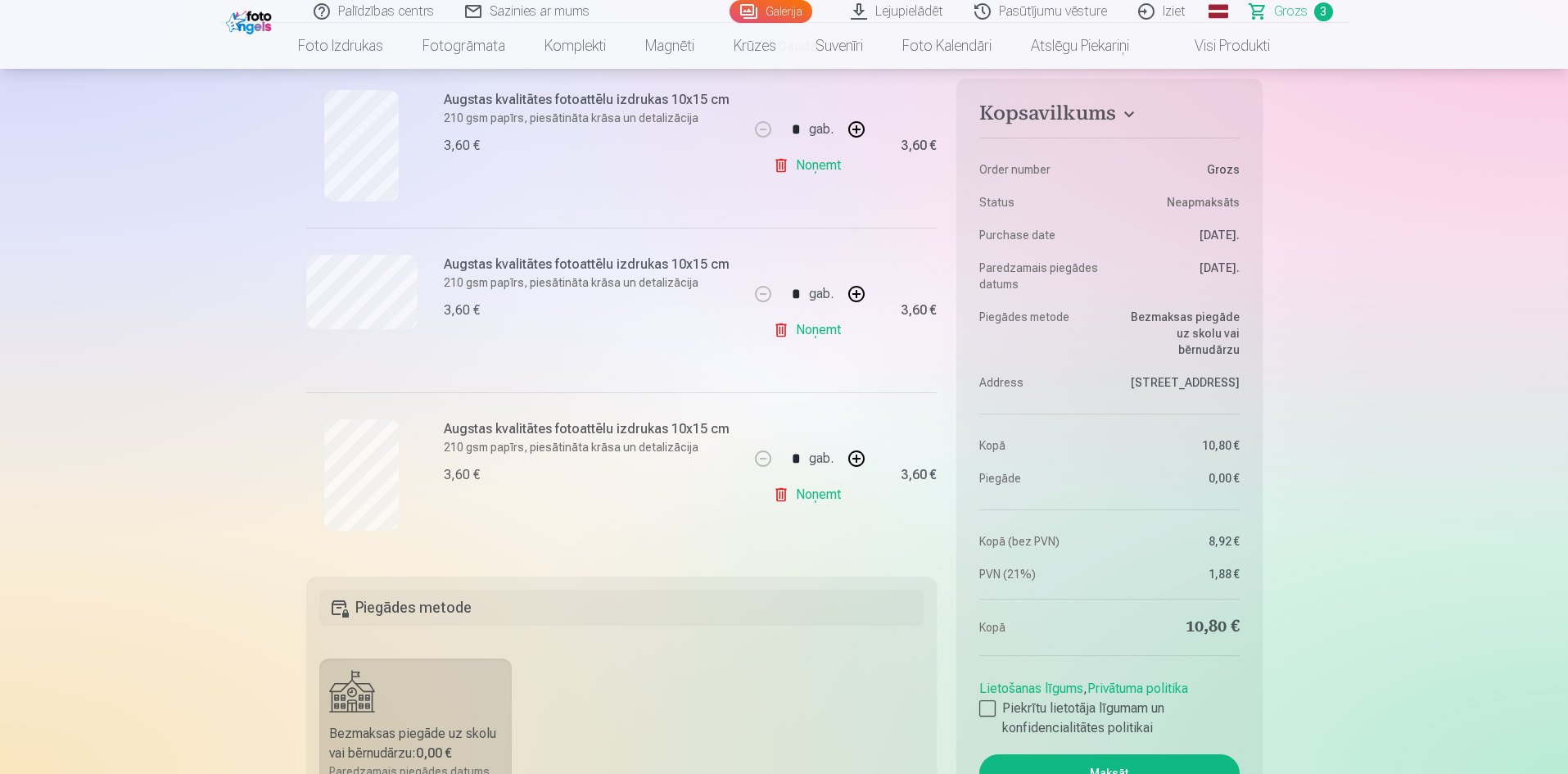
scroll to position [328, 0]
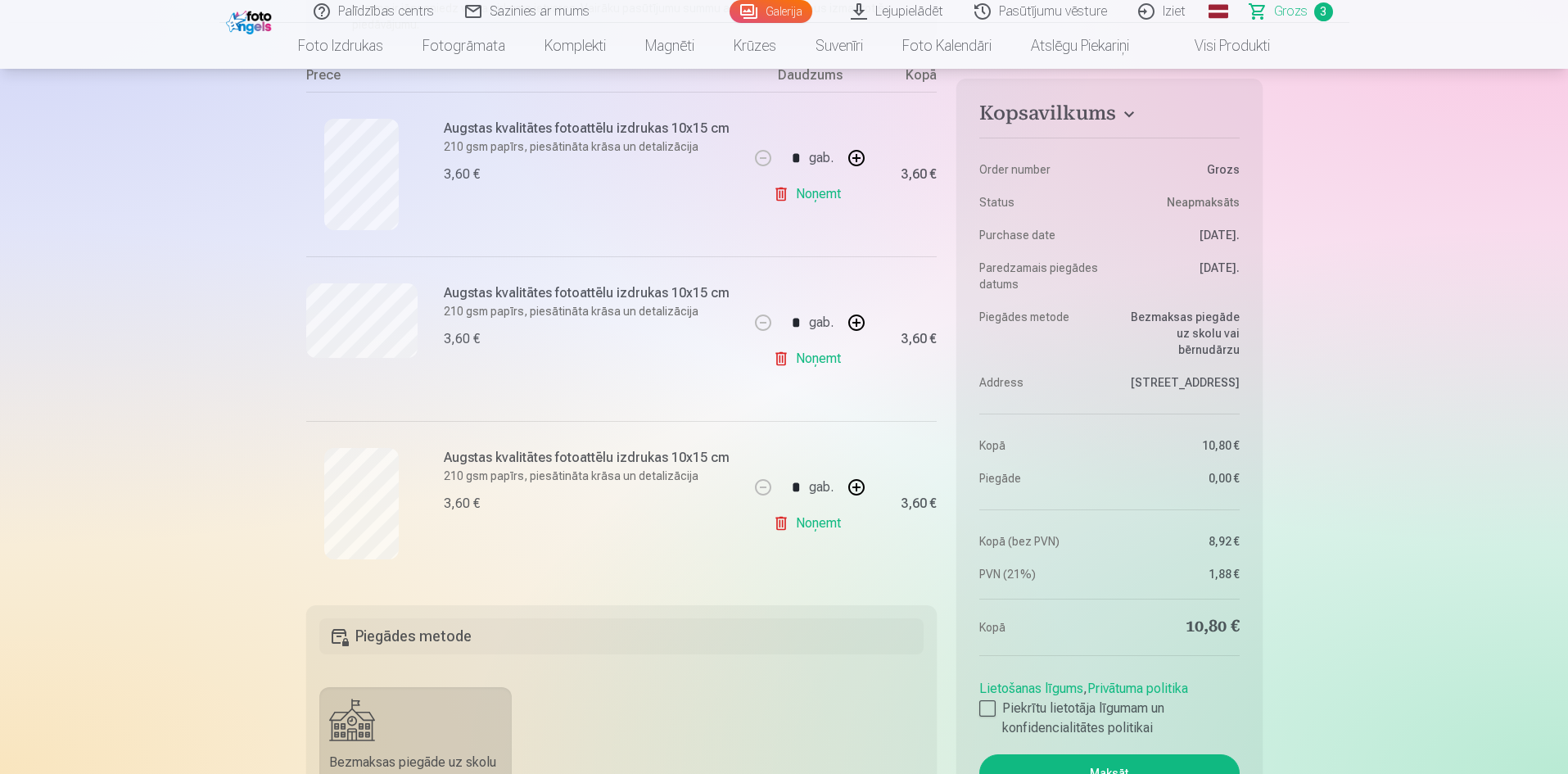
click at [857, 149] on button "button" at bounding box center [856, 157] width 39 height 39
click at [772, 158] on button "button" at bounding box center [763, 157] width 39 height 39
type input "*"
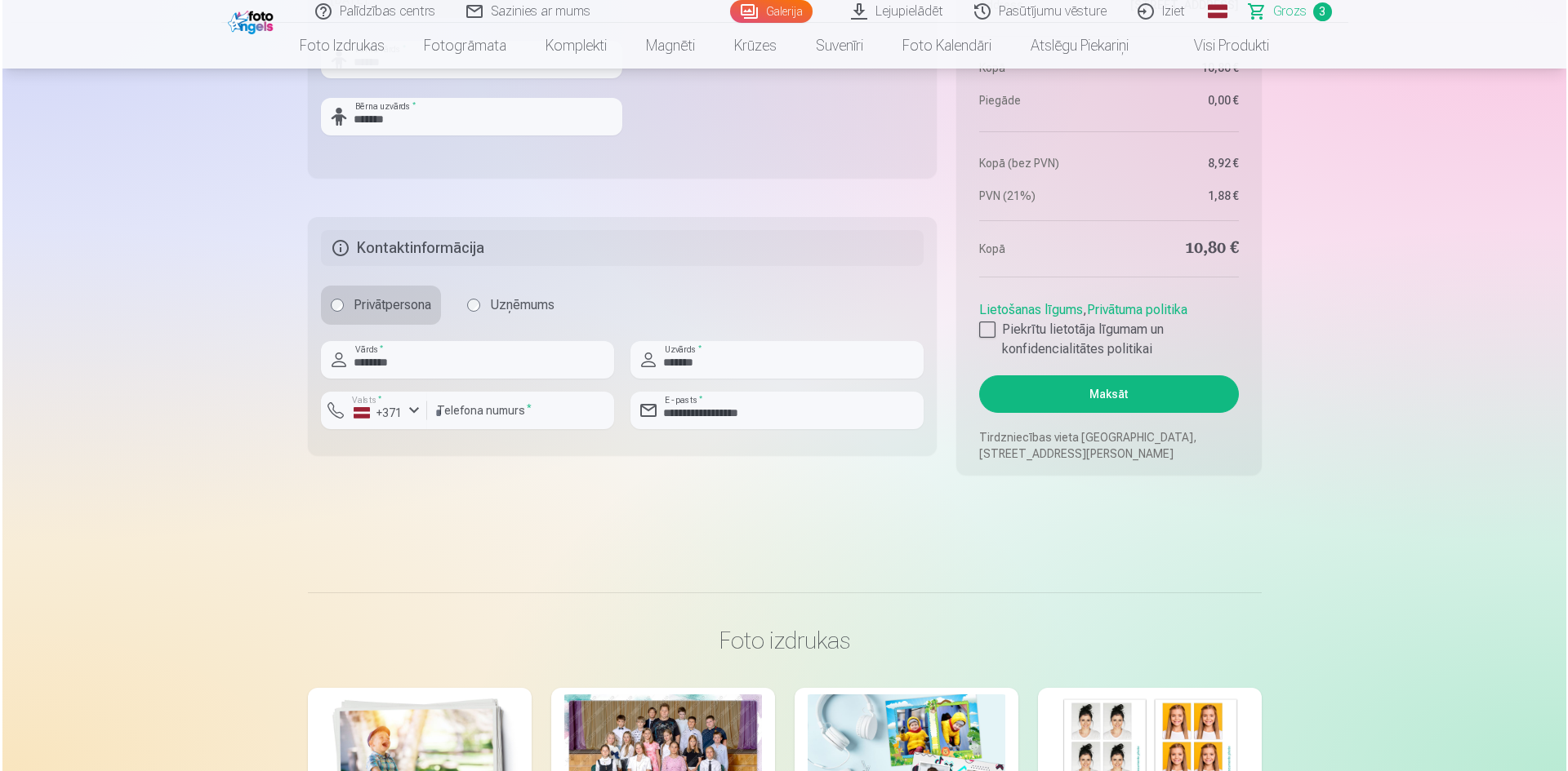
scroll to position [1142, 0]
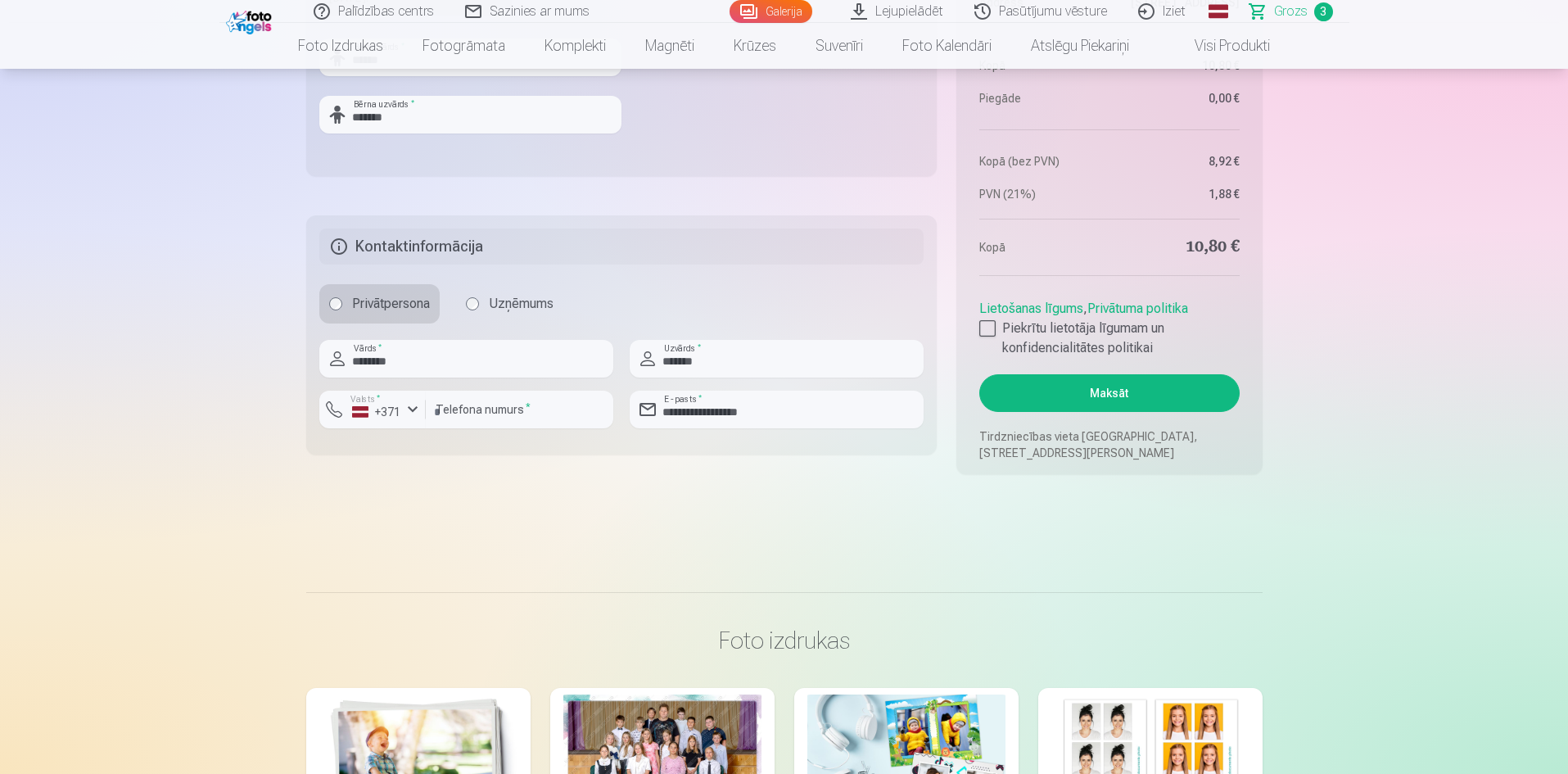
click at [1100, 391] on button "Maksāt" at bounding box center [1109, 393] width 260 height 38
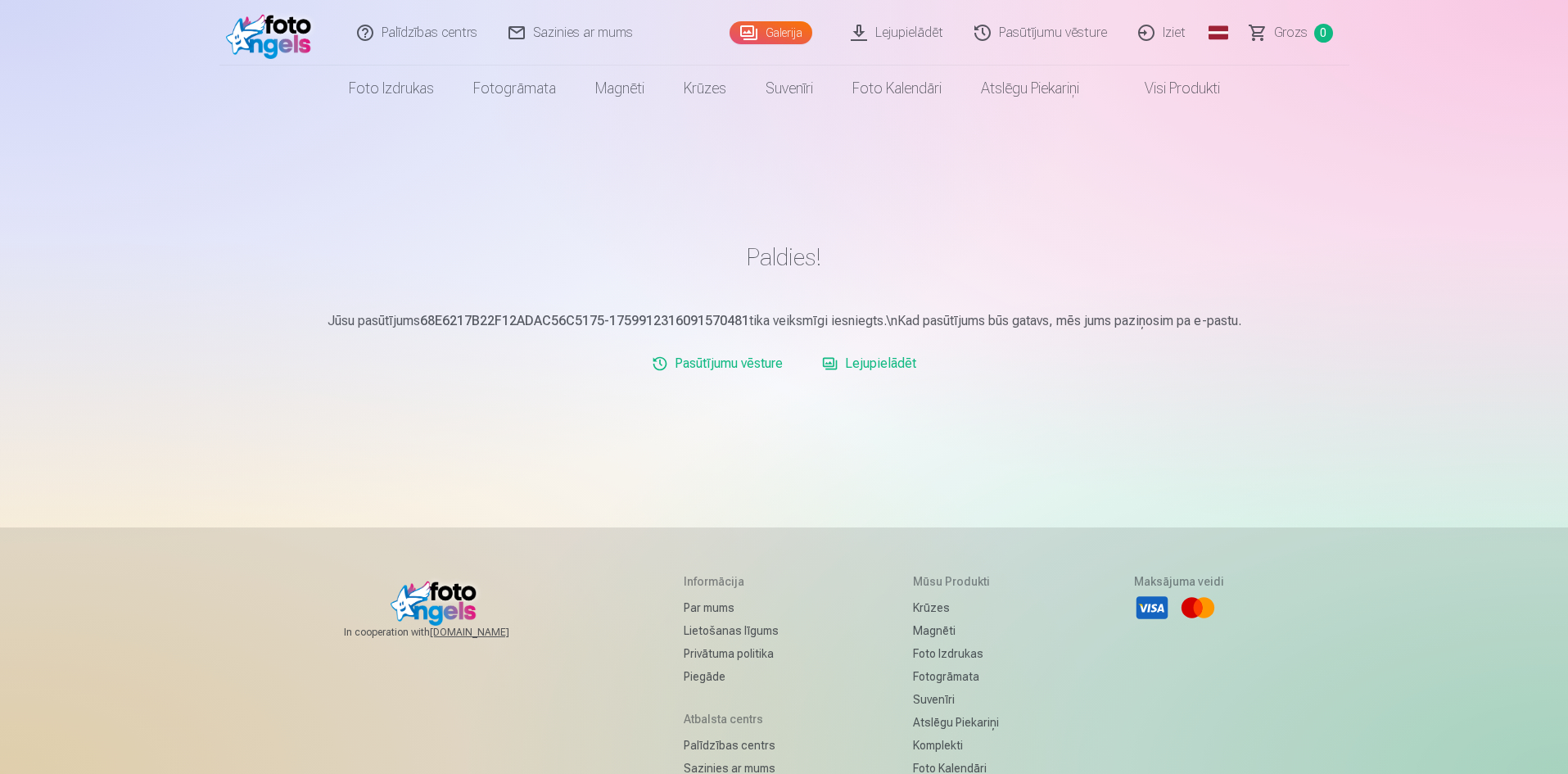
click at [984, 498] on div "Paldies! Jūsu pasūtījums 68E6217B22F12ADAC56C5175-1759912316091570481 tika veik…" at bounding box center [784, 489] width 983 height 978
drag, startPoint x: 984, startPoint y: 498, endPoint x: 940, endPoint y: 479, distance: 47.9
click at [940, 479] on div "Paldies! Jūsu pasūtījums 68E6217B22F12ADAC56C5175-1759912316091570481 tika veik…" at bounding box center [784, 489] width 983 height 978
click at [269, 38] on img at bounding box center [273, 33] width 94 height 53
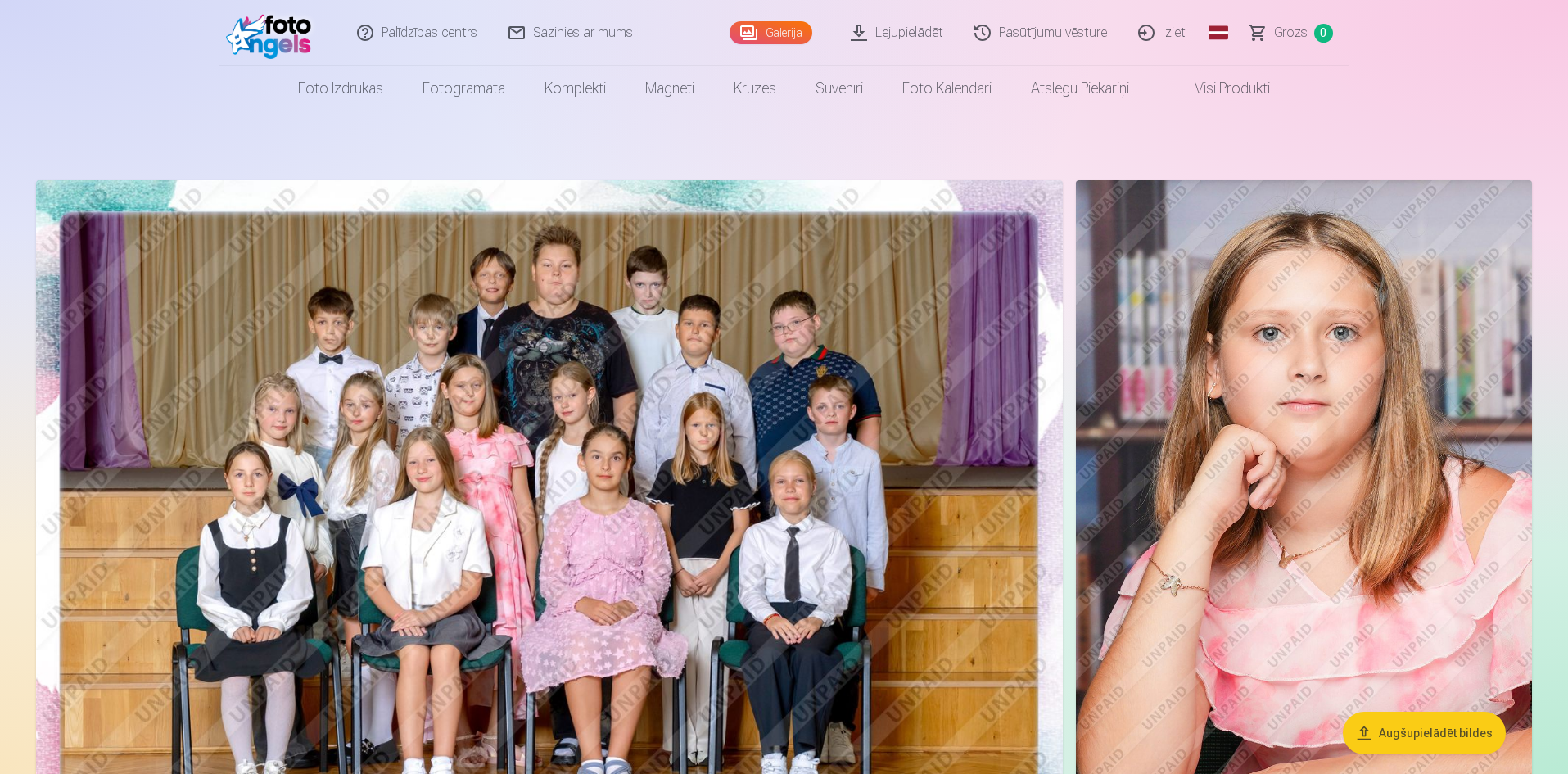
click at [1175, 37] on link "Iziet" at bounding box center [1163, 33] width 79 height 65
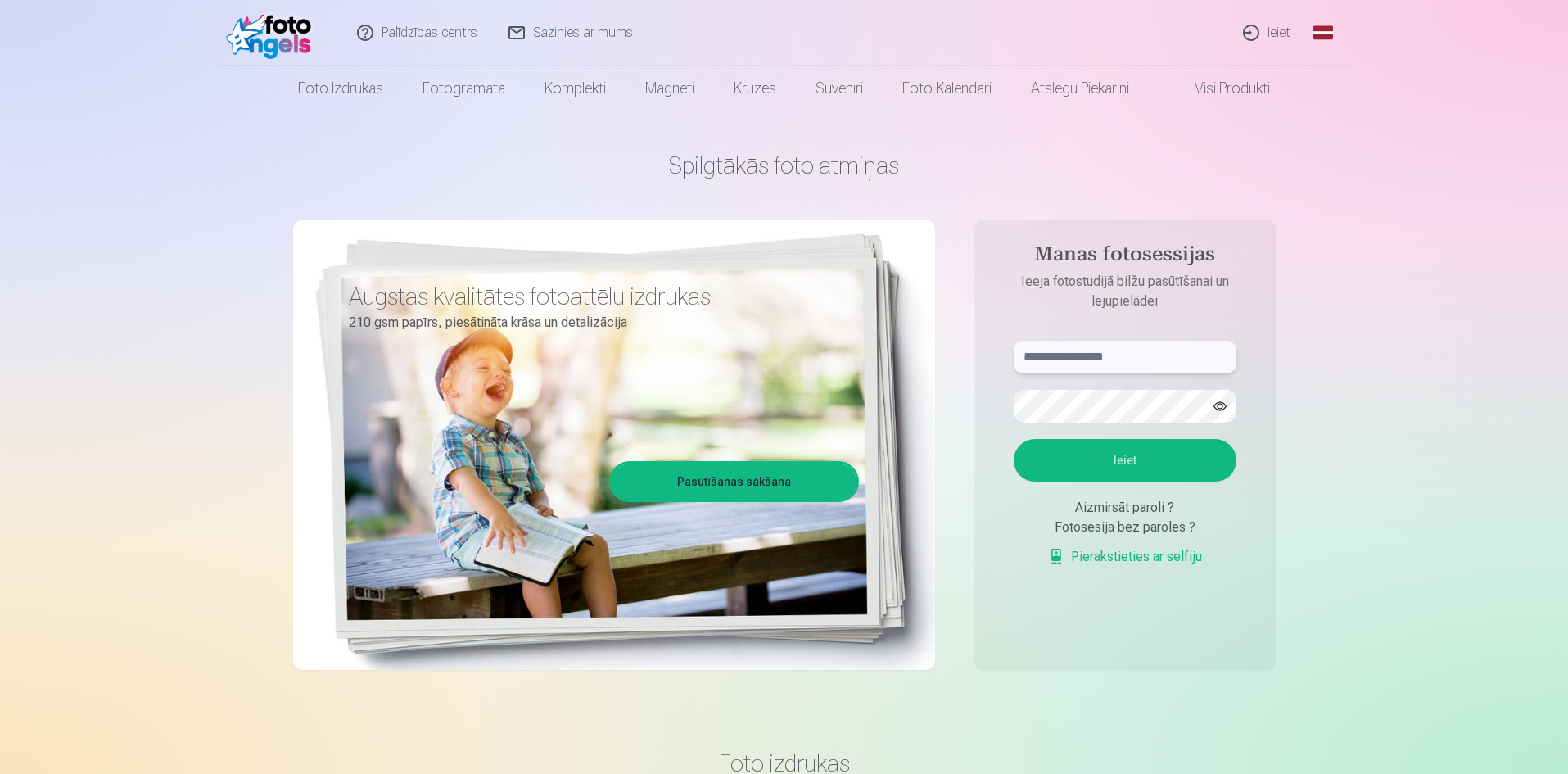
drag, startPoint x: 1067, startPoint y: 350, endPoint x: 1076, endPoint y: 356, distance: 10.8
click at [1068, 351] on input "text" at bounding box center [1125, 357] width 223 height 33
type input "**********"
click at [1073, 472] on button "Ieiet" at bounding box center [1125, 460] width 223 height 43
